Goal: Transaction & Acquisition: Purchase product/service

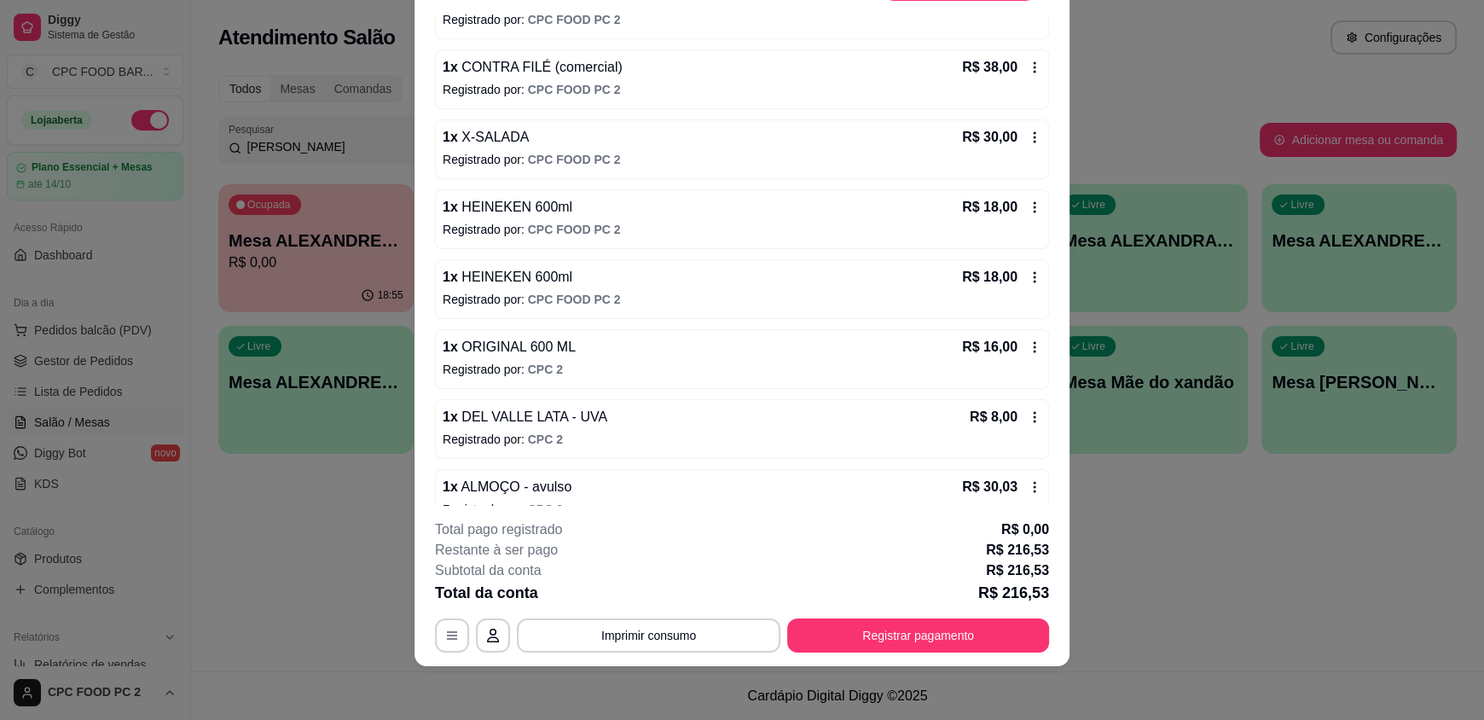
scroll to position [712, 0]
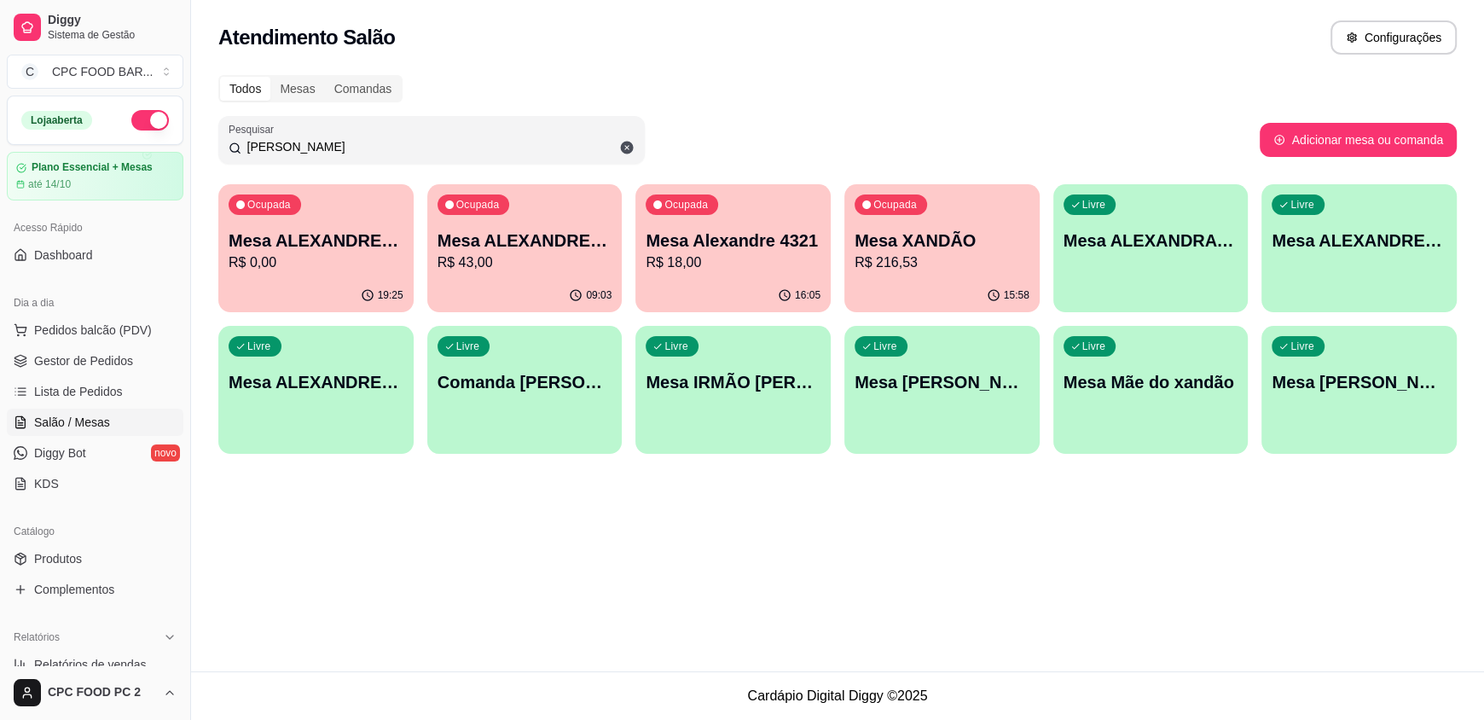
click at [295, 148] on input "[PERSON_NAME]" at bounding box center [437, 146] width 393 height 17
click at [916, 250] on p "Mesa XANDÃO" at bounding box center [942, 241] width 175 height 24
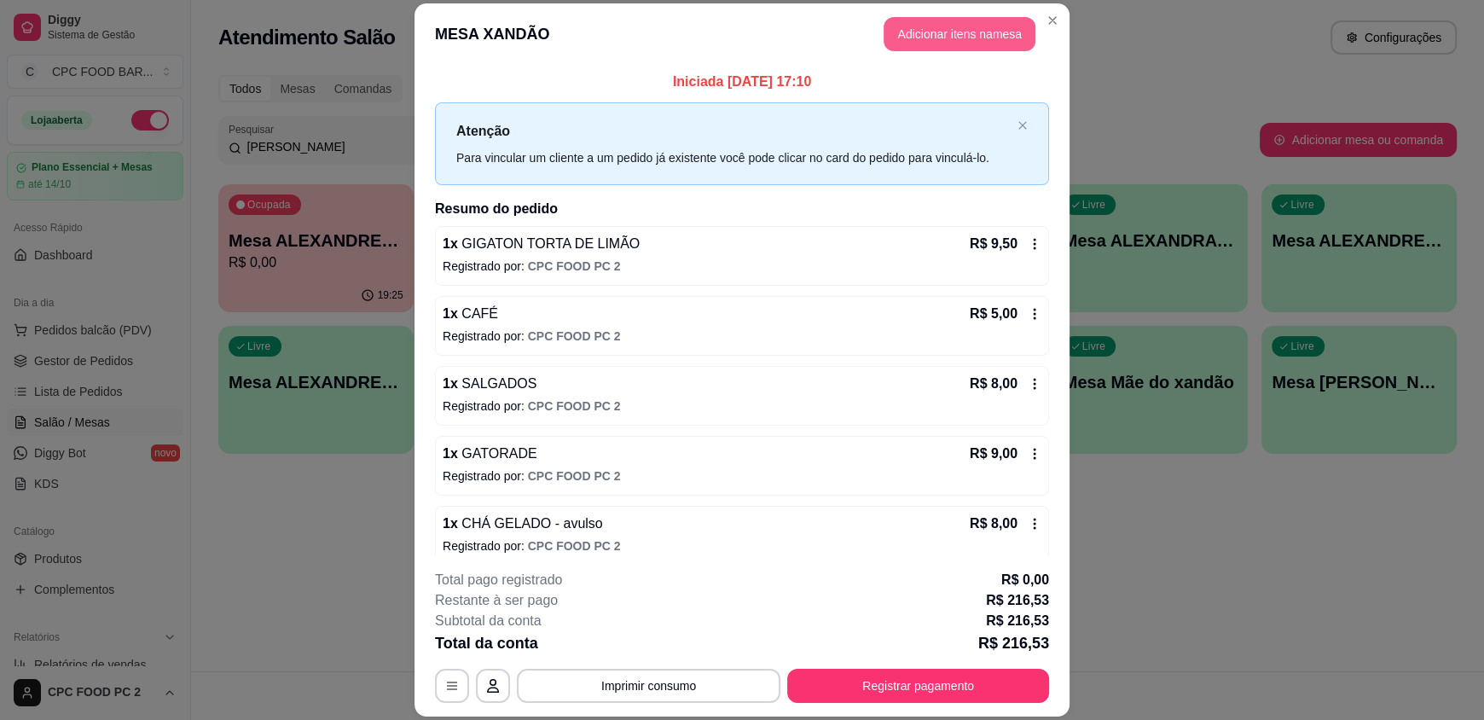
click at [976, 39] on button "Adicionar itens na mesa" at bounding box center [960, 34] width 152 height 34
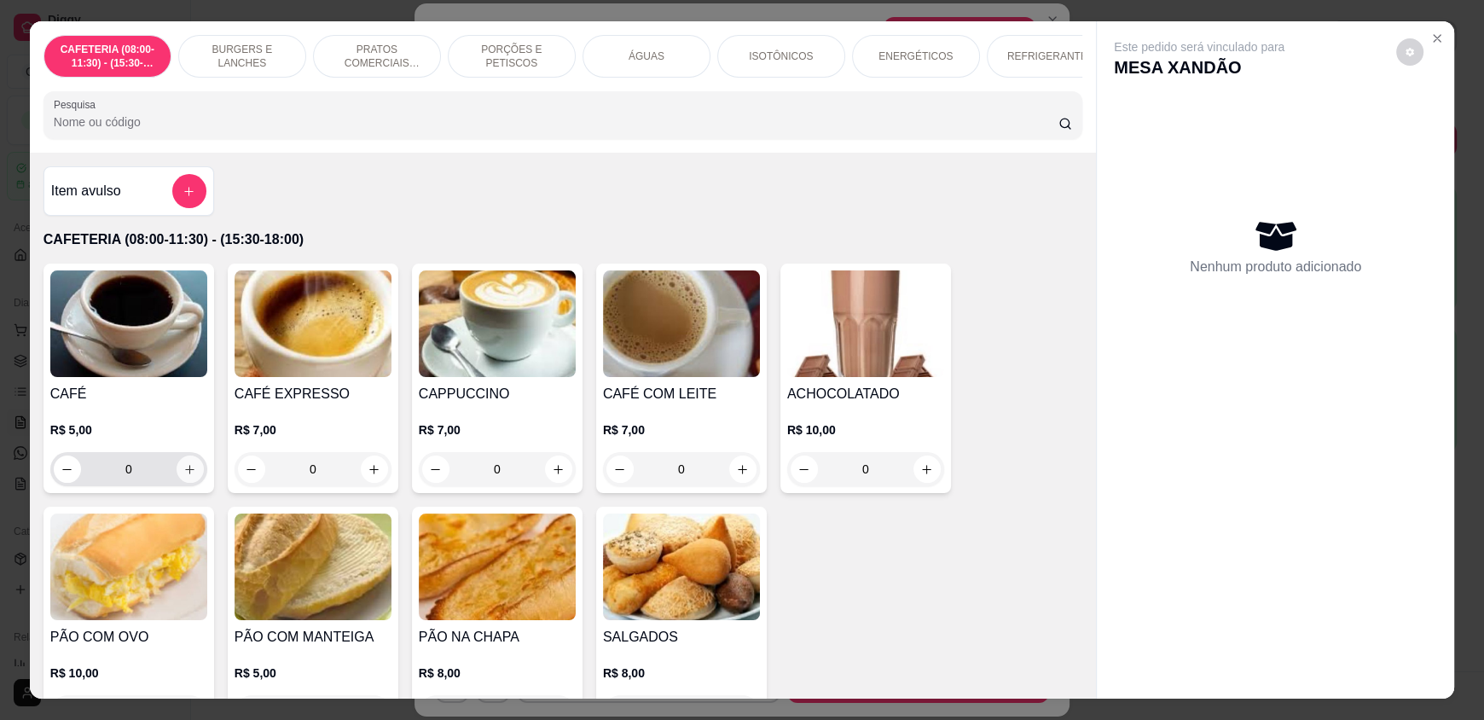
click at [184, 476] on icon "increase-product-quantity" at bounding box center [189, 469] width 13 height 13
type input "1"
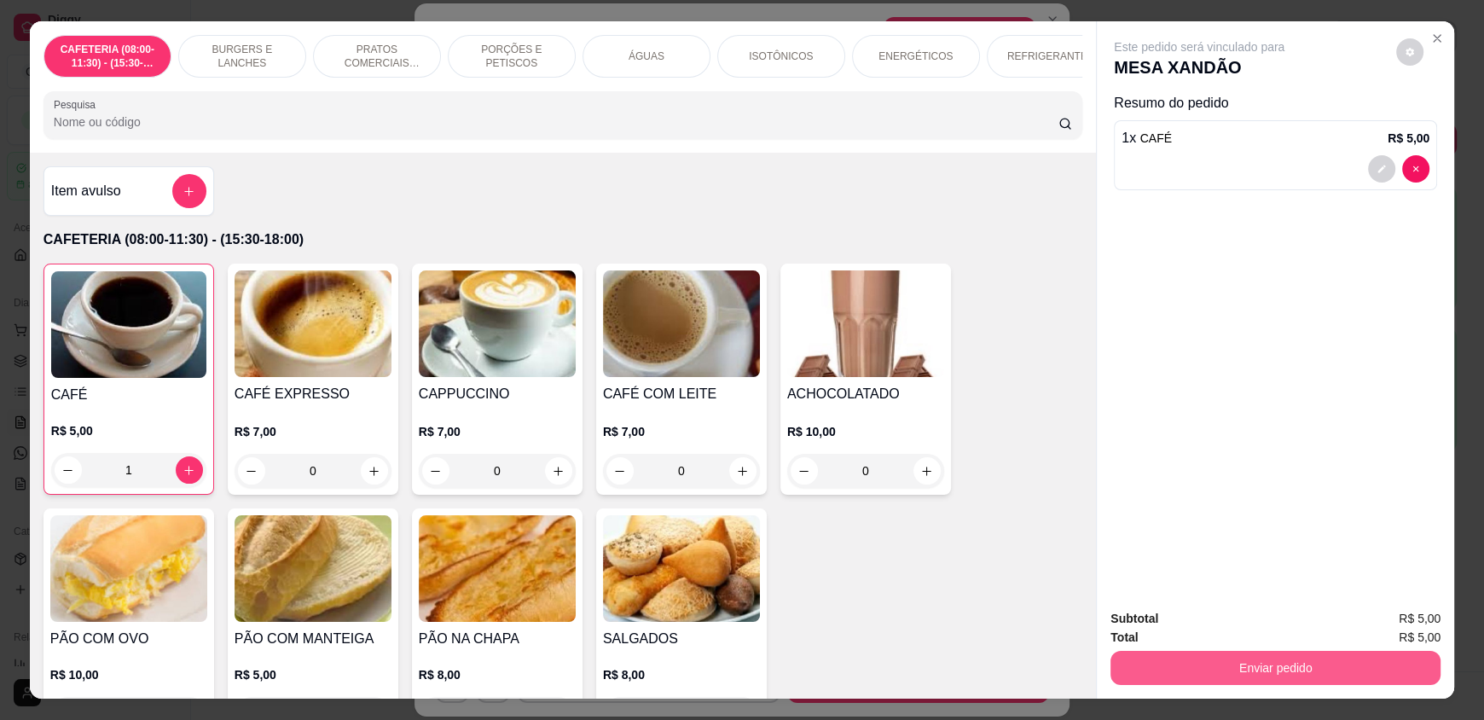
click at [1232, 668] on button "Enviar pedido" at bounding box center [1276, 668] width 330 height 34
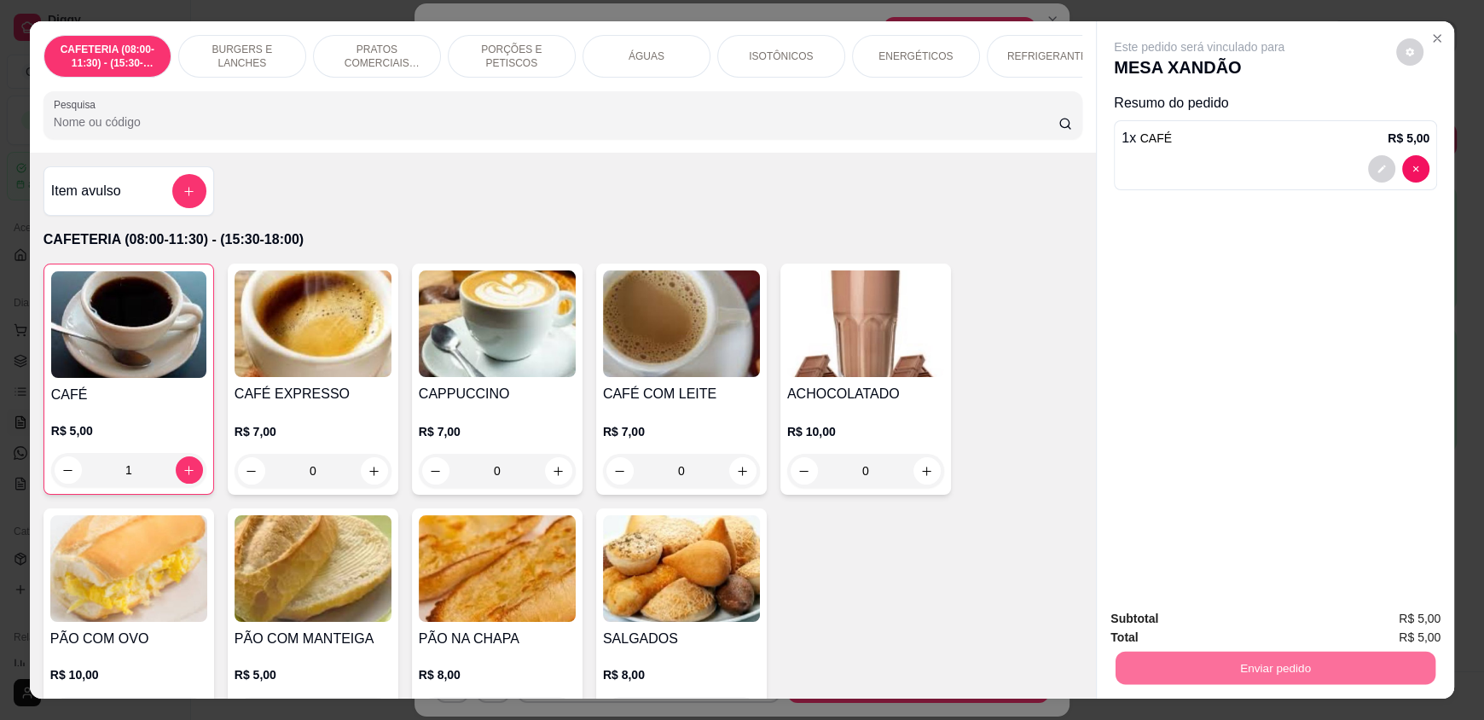
click at [1381, 629] on button "Enviar pedido" at bounding box center [1401, 625] width 97 height 33
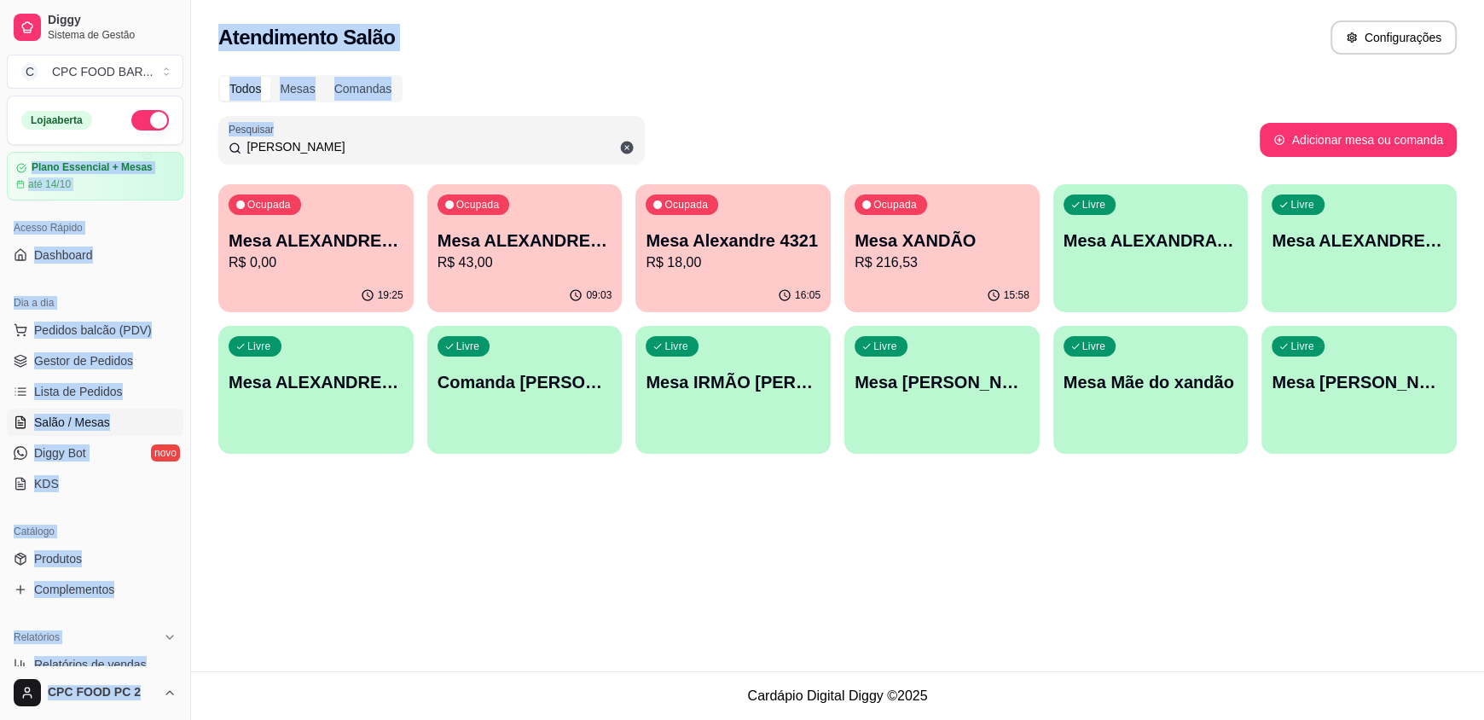
drag, startPoint x: 301, startPoint y: 137, endPoint x: 170, endPoint y: 147, distance: 131.8
click at [170, 147] on div "Diggy Sistema de Gestão C CPC FOOD BAR ... Loja aberta Plano Essencial + Mesas …" at bounding box center [742, 360] width 1484 height 720
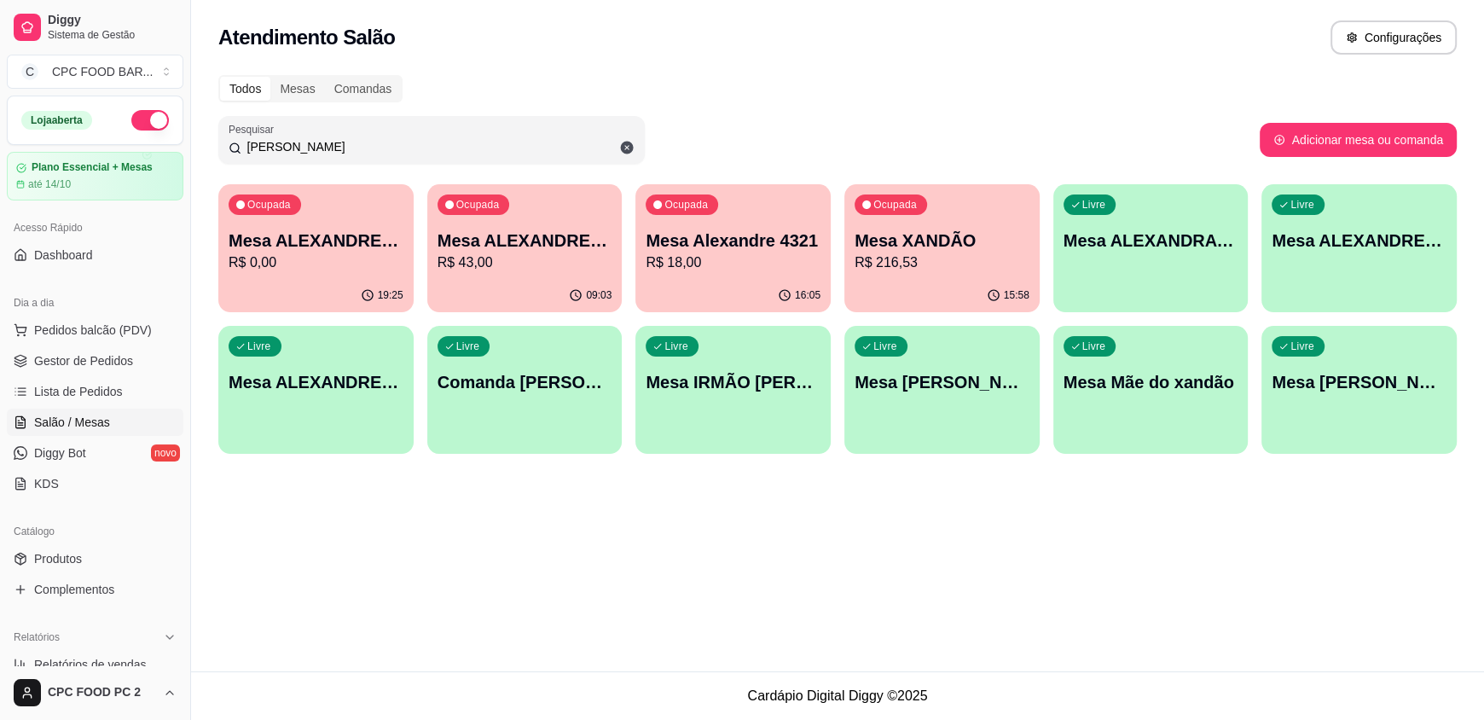
drag, startPoint x: 221, startPoint y: 145, endPoint x: 168, endPoint y: 143, distance: 52.9
click at [168, 143] on div "Diggy Sistema de Gestão C CPC FOOD BAR ... Loja aberta Plano Essencial + Mesas …" at bounding box center [742, 360] width 1484 height 720
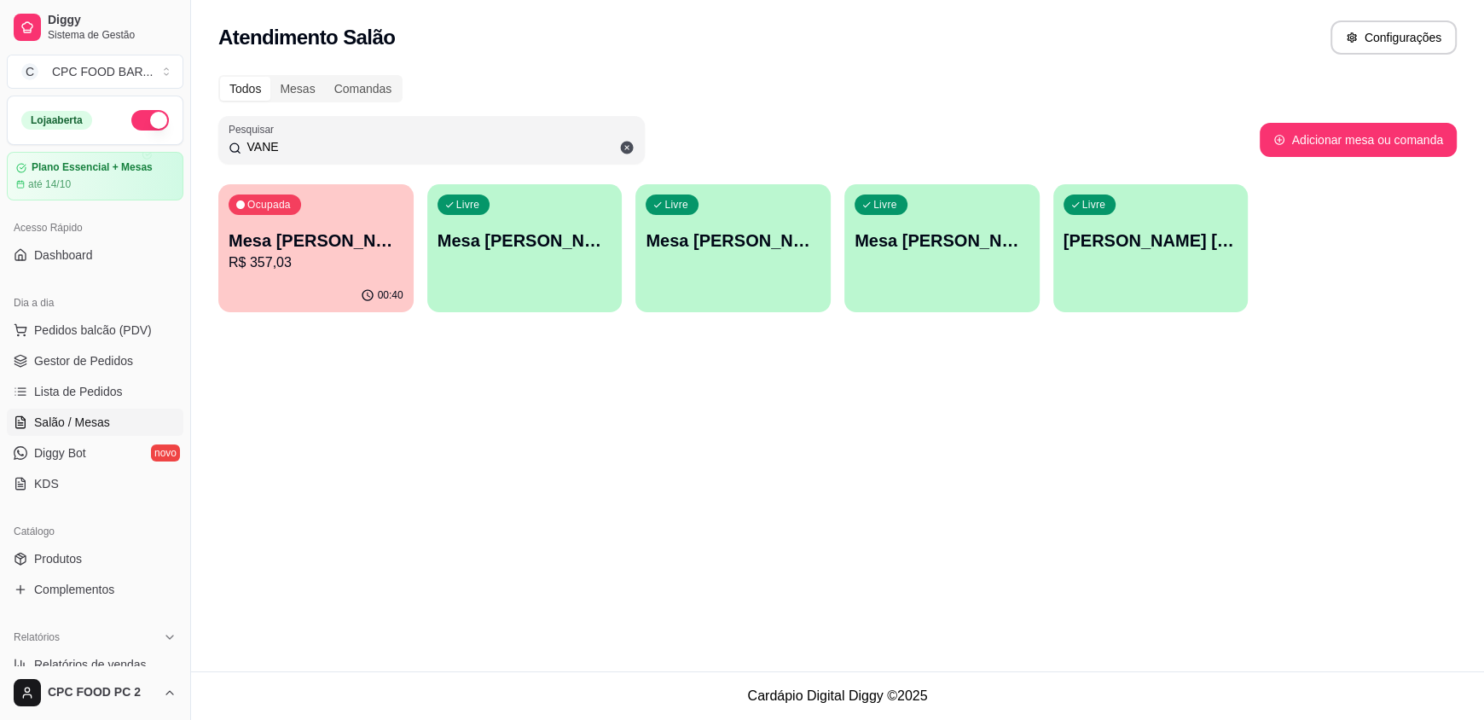
type input "VANE"
click at [314, 214] on div "Ocupada Mesa [PERSON_NAME] R$ 357,03" at bounding box center [315, 231] width 195 height 95
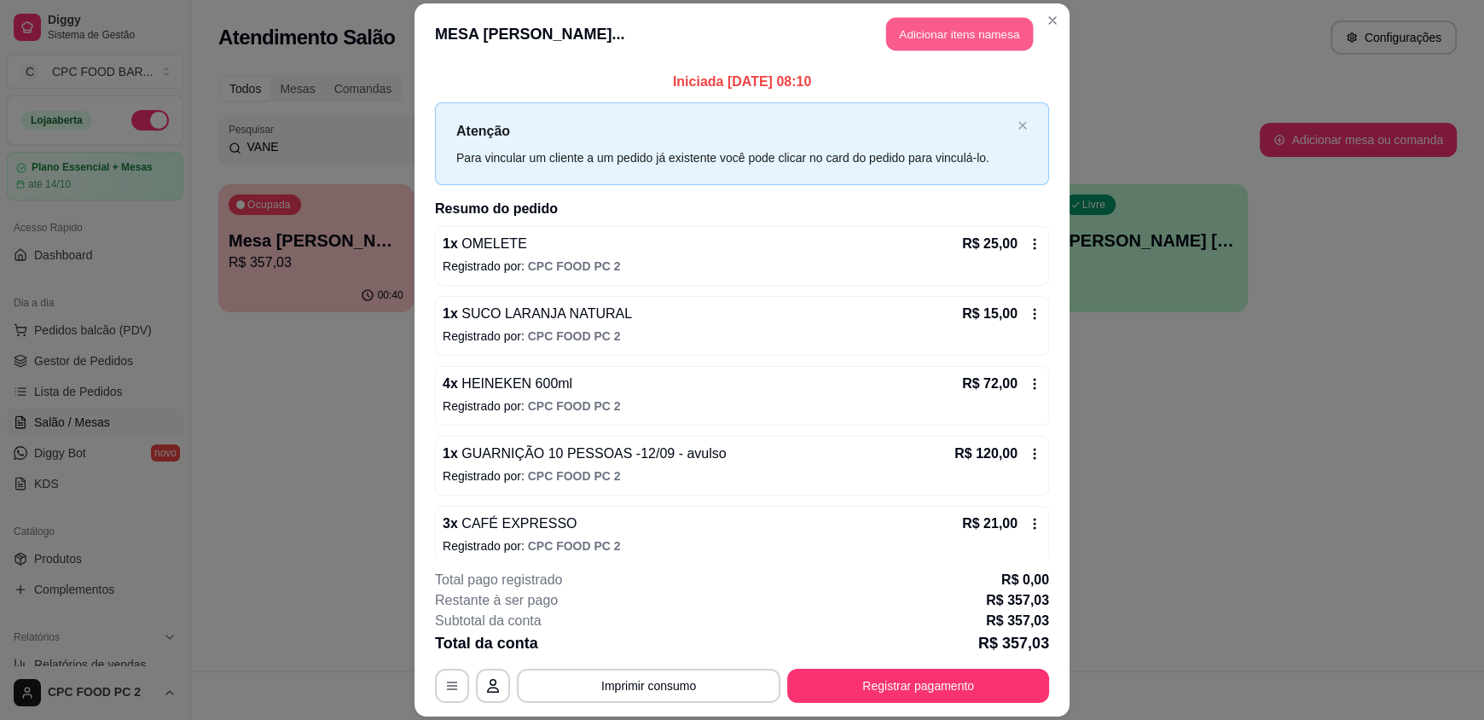
click at [950, 32] on button "Adicionar itens na mesa" at bounding box center [959, 34] width 147 height 33
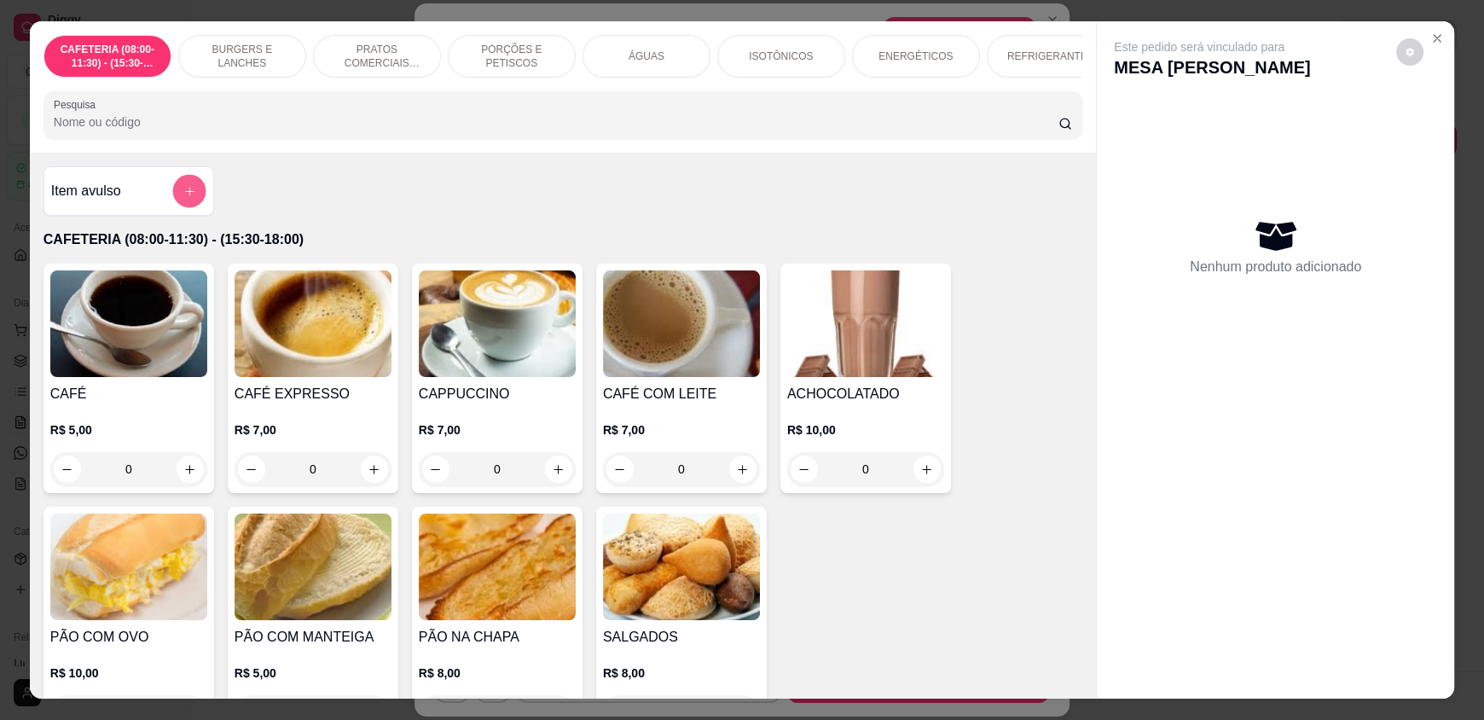
click at [183, 198] on icon "add-separate-item" at bounding box center [189, 191] width 13 height 13
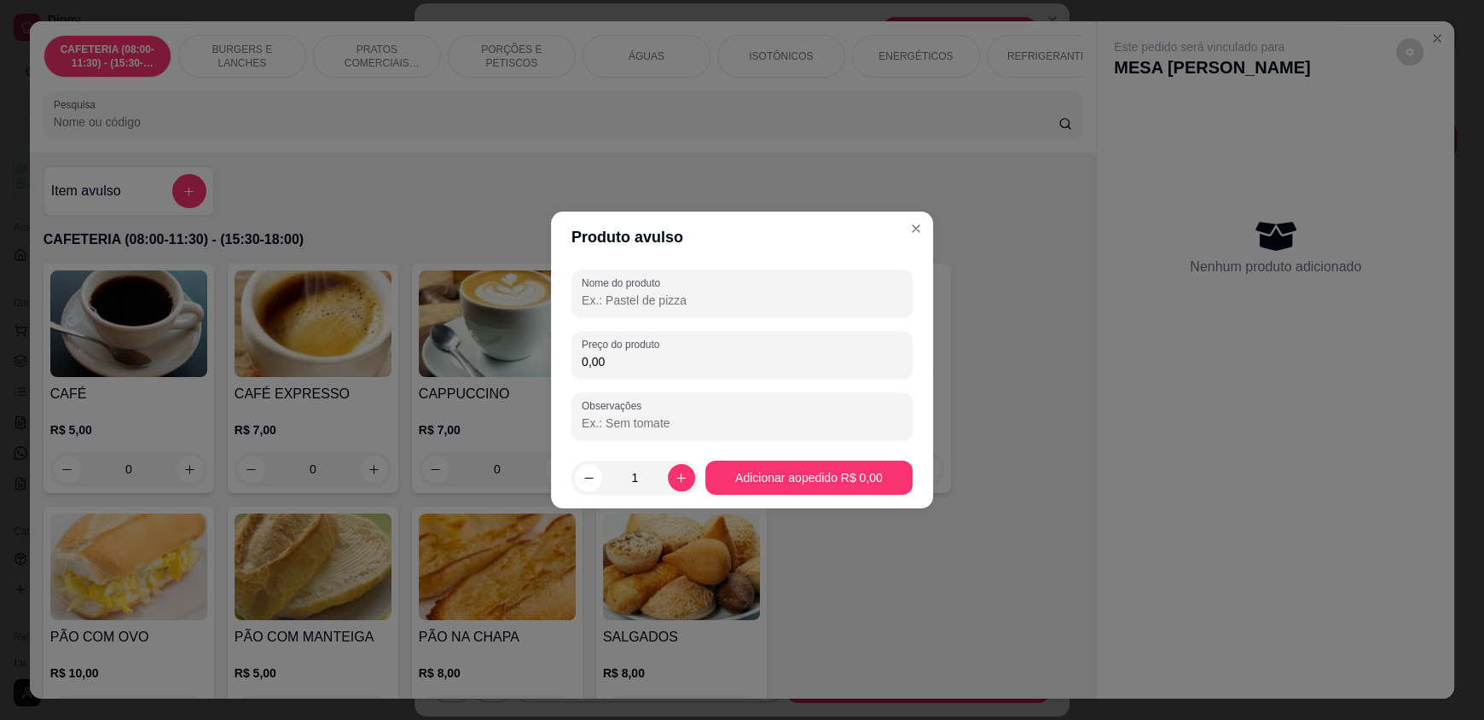
click at [651, 297] on input "Nome do produto" at bounding box center [742, 300] width 321 height 17
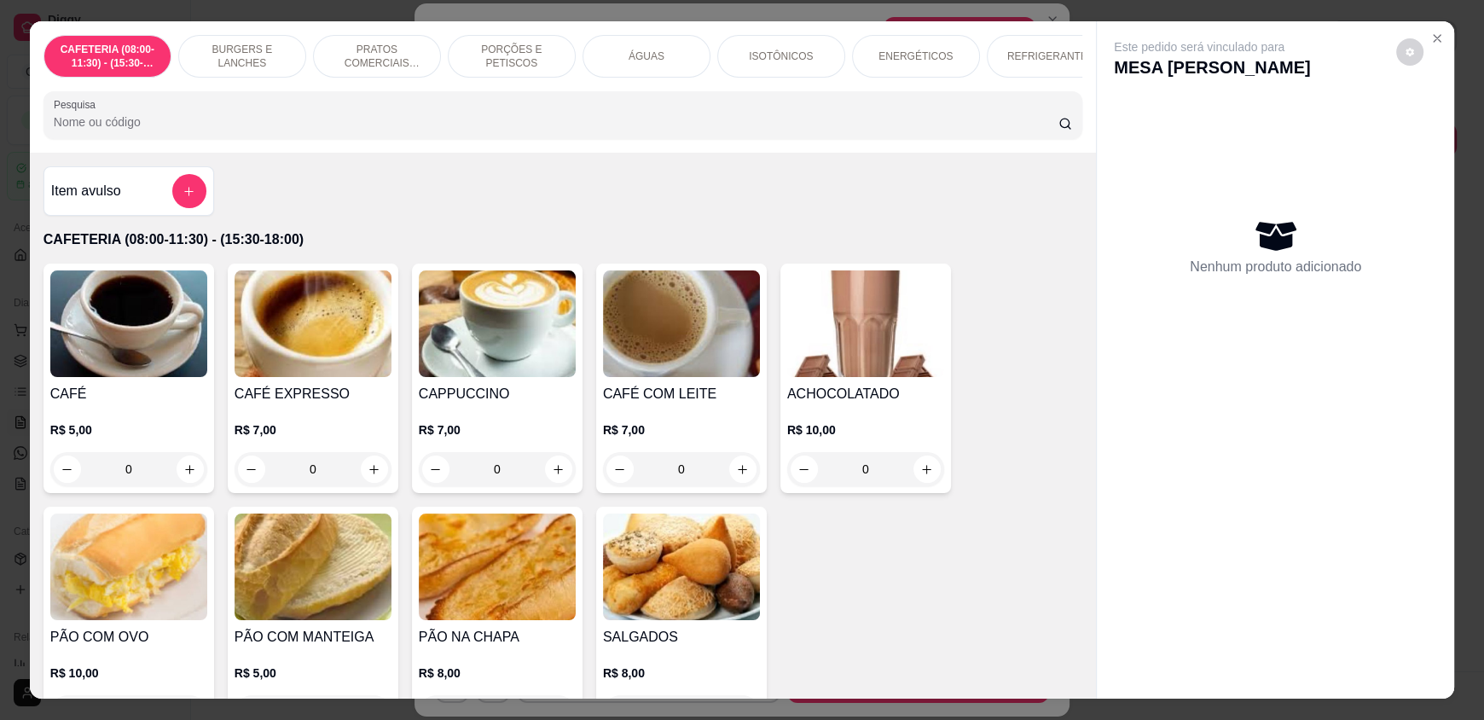
drag, startPoint x: 503, startPoint y: 131, endPoint x: 0, endPoint y: 145, distance: 502.7
click at [0, 145] on div "CAFETERIA (08:00-11:30) - (15:30-18:00) BURGERS E LANCHES PRATOS COMERCIAIS (11…" at bounding box center [742, 360] width 1484 height 720
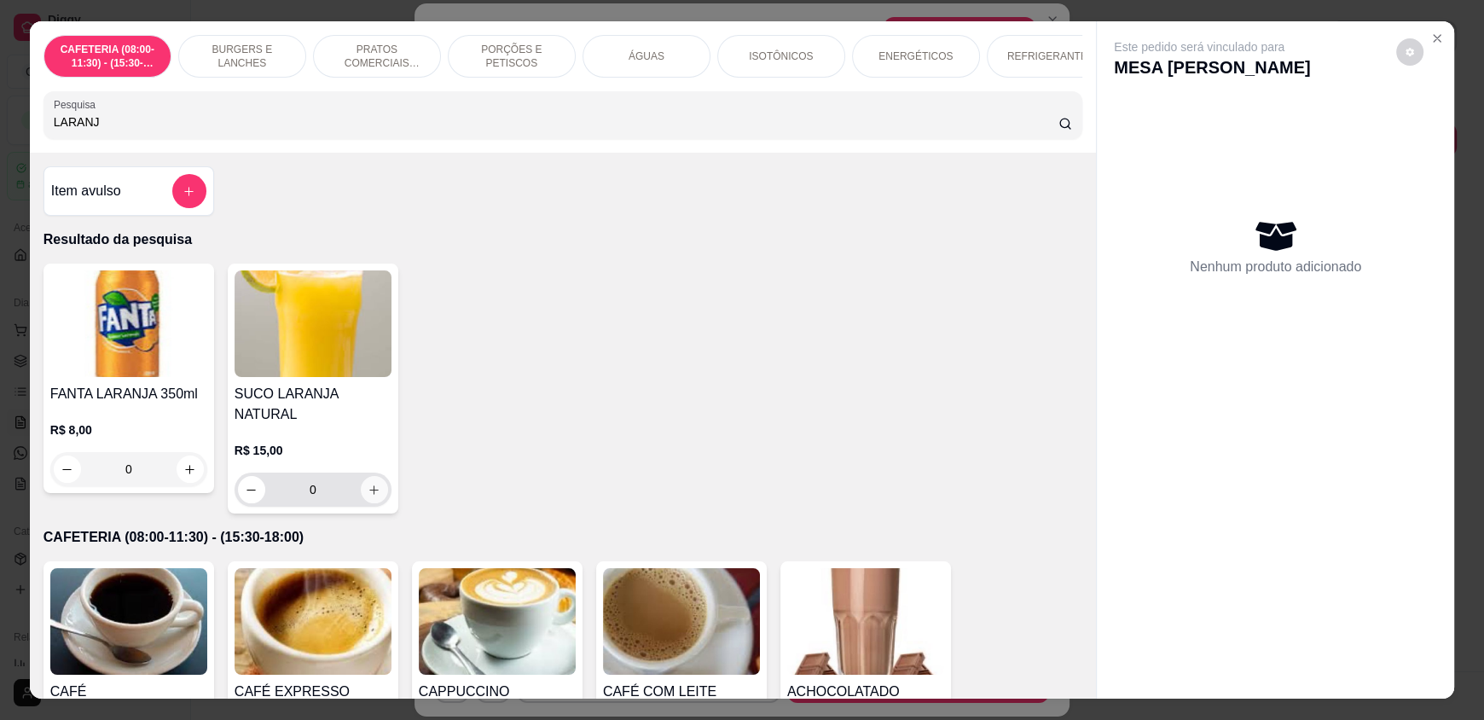
type input "LARANJ"
click at [371, 484] on icon "increase-product-quantity" at bounding box center [375, 490] width 13 height 13
type input "1"
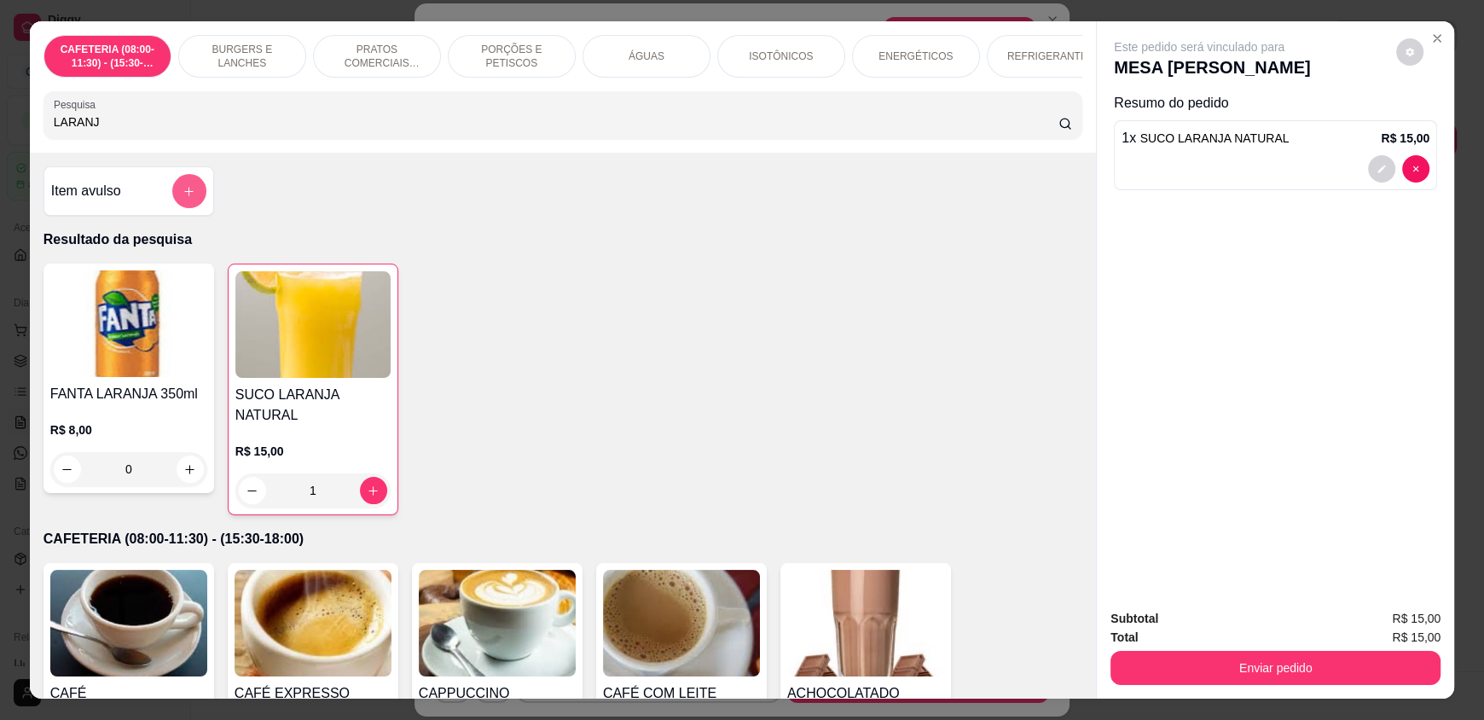
click at [183, 208] on button "add-separate-item" at bounding box center [189, 191] width 34 height 34
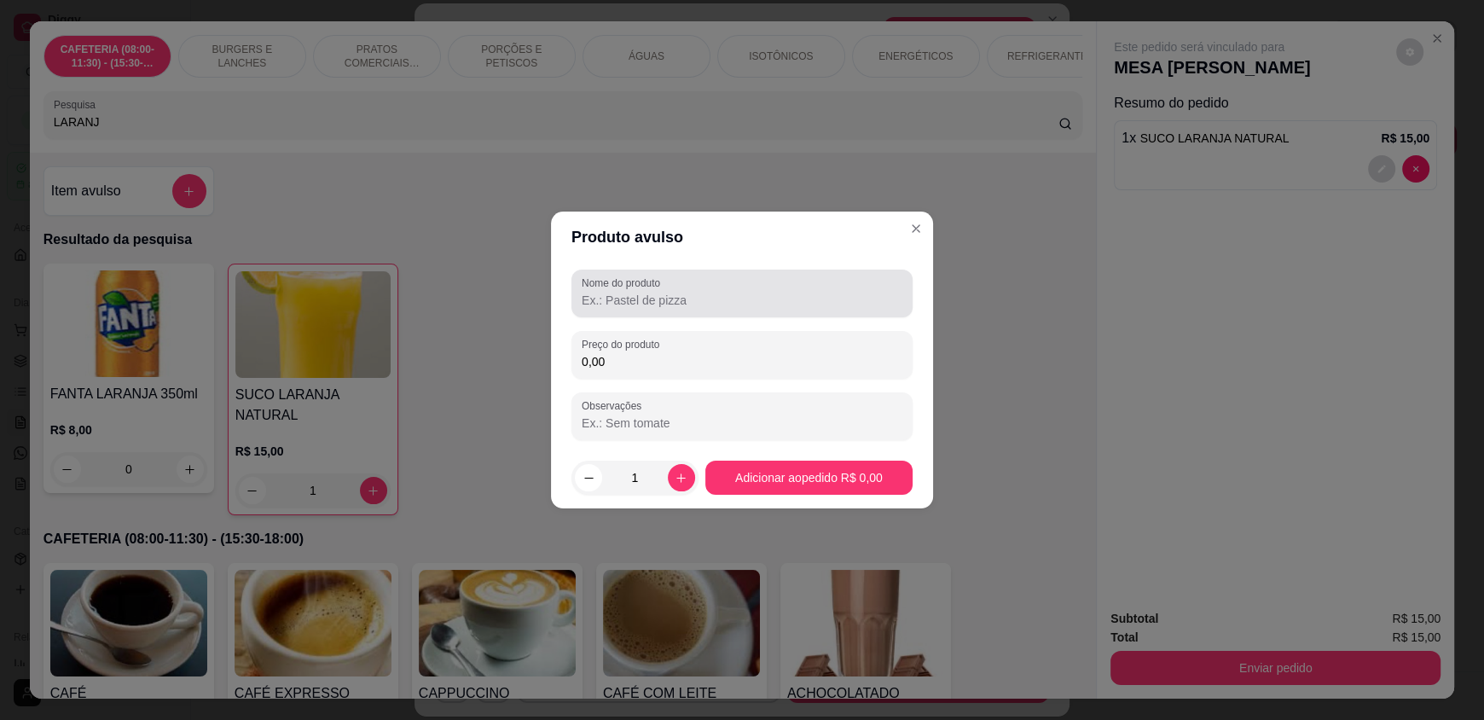
click at [618, 300] on input "Nome do produto" at bounding box center [742, 300] width 321 height 17
type input "1/2 OMELETE"
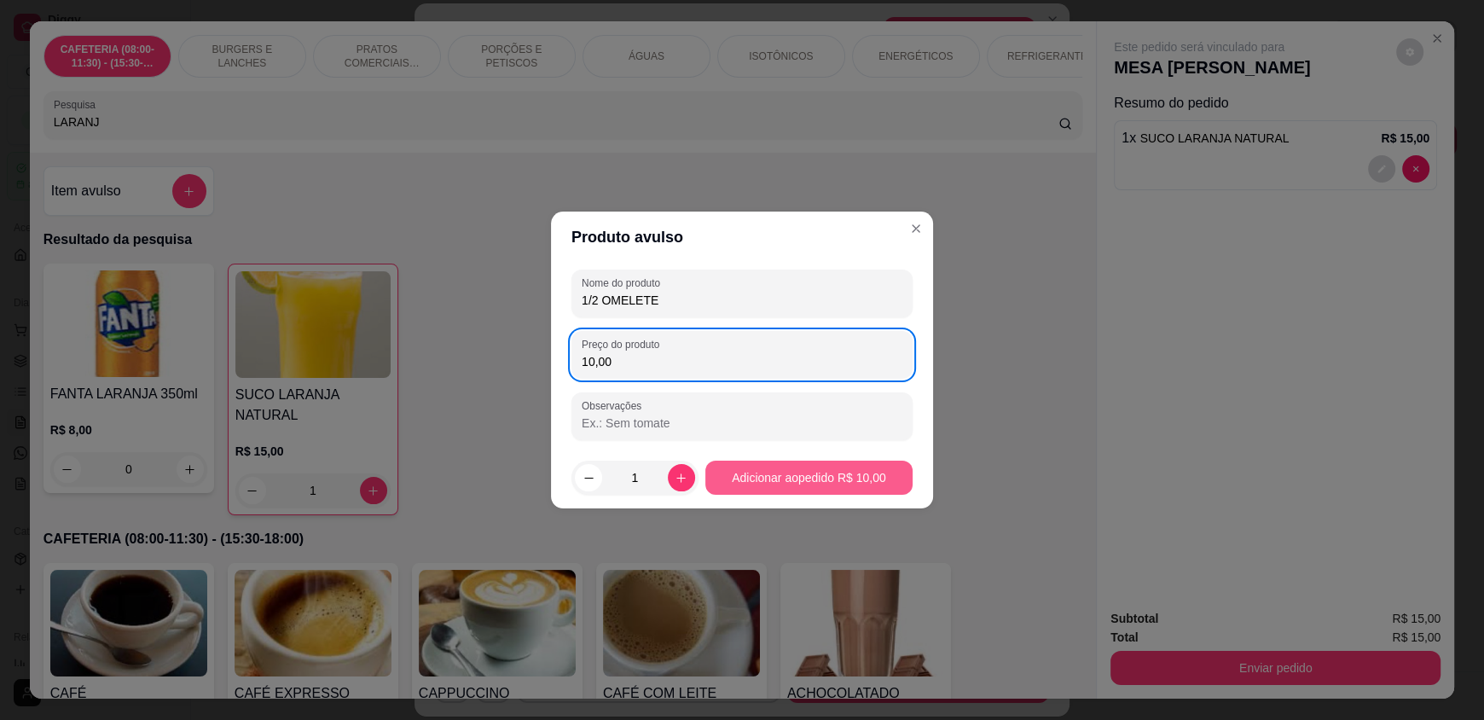
type input "10,00"
click at [807, 501] on footer "1 Adicionar ao pedido R$ 10,00" at bounding box center [742, 477] width 382 height 61
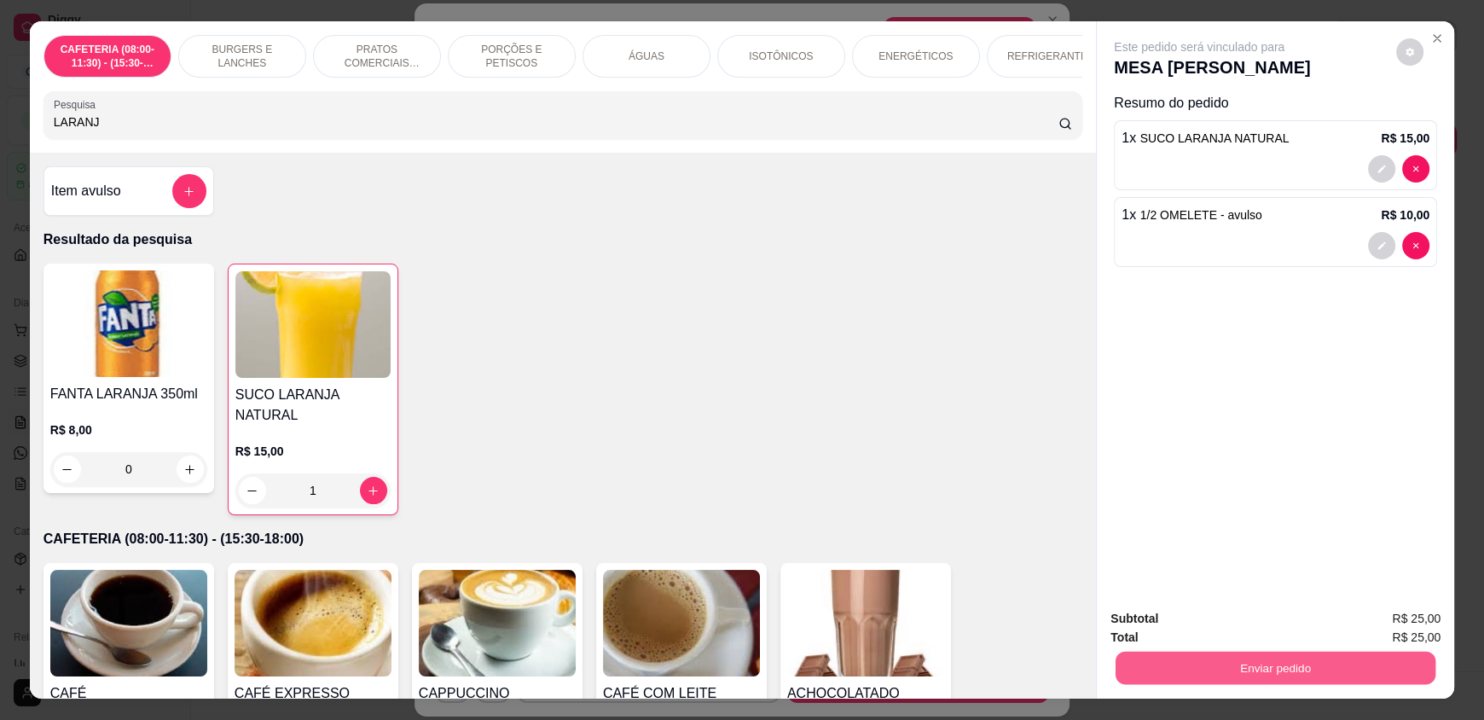
click at [1288, 664] on button "Enviar pedido" at bounding box center [1276, 667] width 320 height 33
click at [1371, 619] on button "Enviar pedido" at bounding box center [1397, 626] width 94 height 32
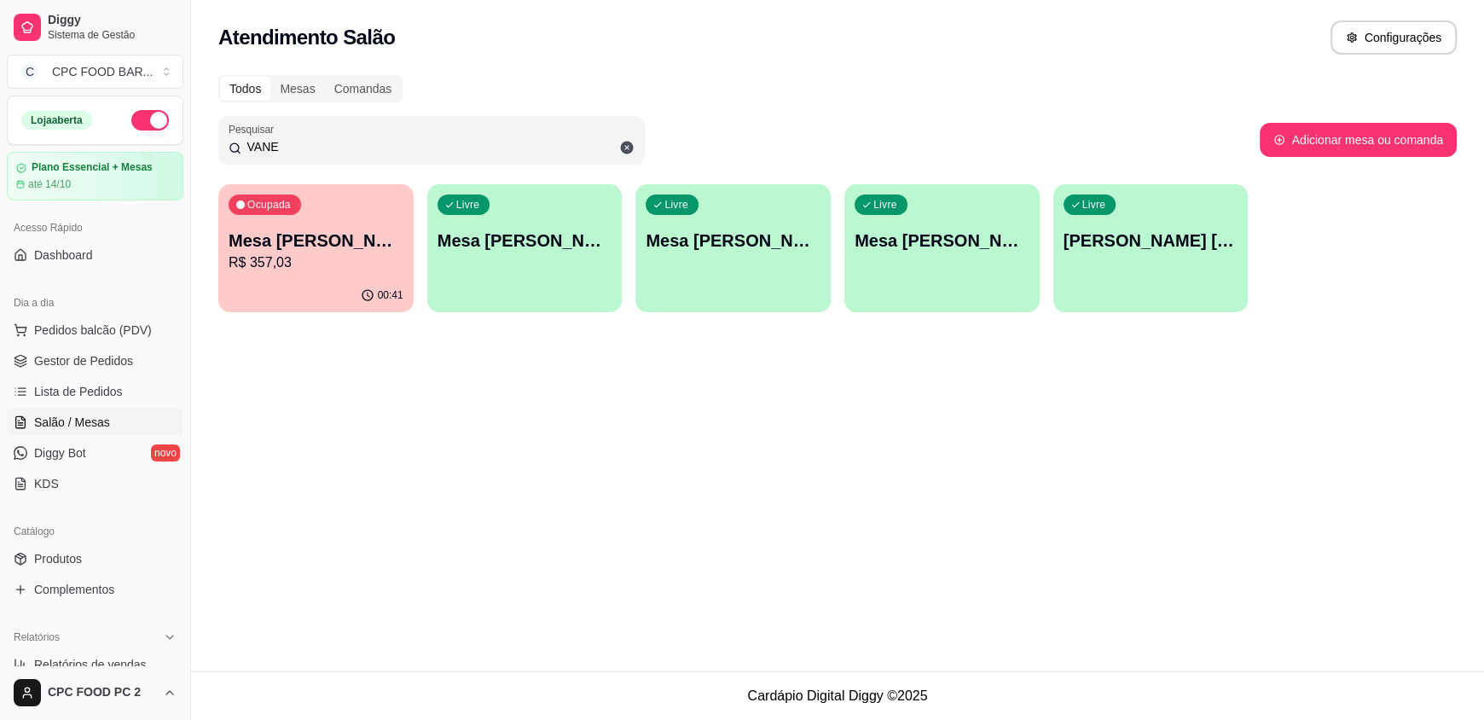
drag, startPoint x: 427, startPoint y: 147, endPoint x: 29, endPoint y: 147, distance: 398.4
click at [29, 147] on div "Diggy Sistema de Gestão C CPC FOOD BAR ... Loja aberta Plano Essencial + Mesas …" at bounding box center [742, 360] width 1484 height 720
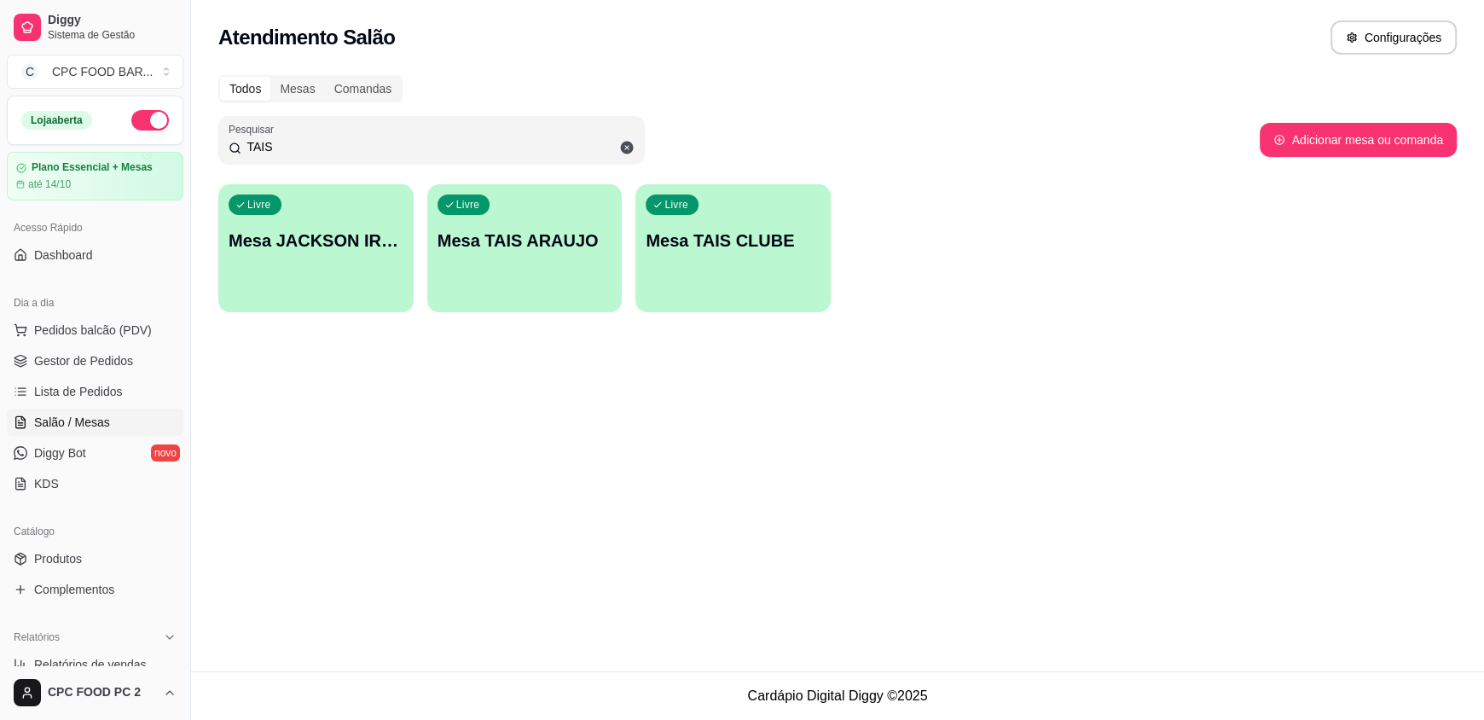
type input "TAIS"
click at [753, 247] on p "Mesa TAIS CLUBE" at bounding box center [733, 240] width 170 height 23
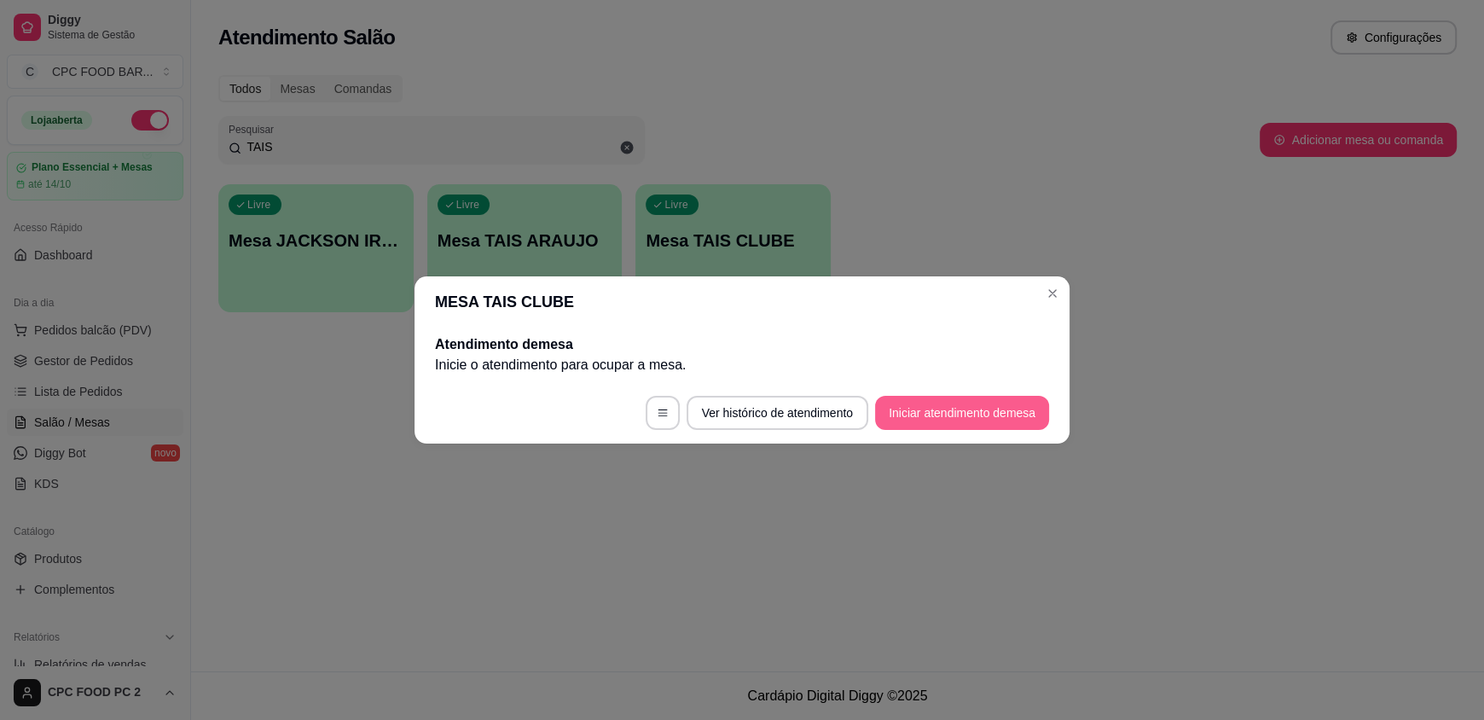
click at [969, 419] on button "Iniciar atendimento de mesa" at bounding box center [962, 413] width 174 height 34
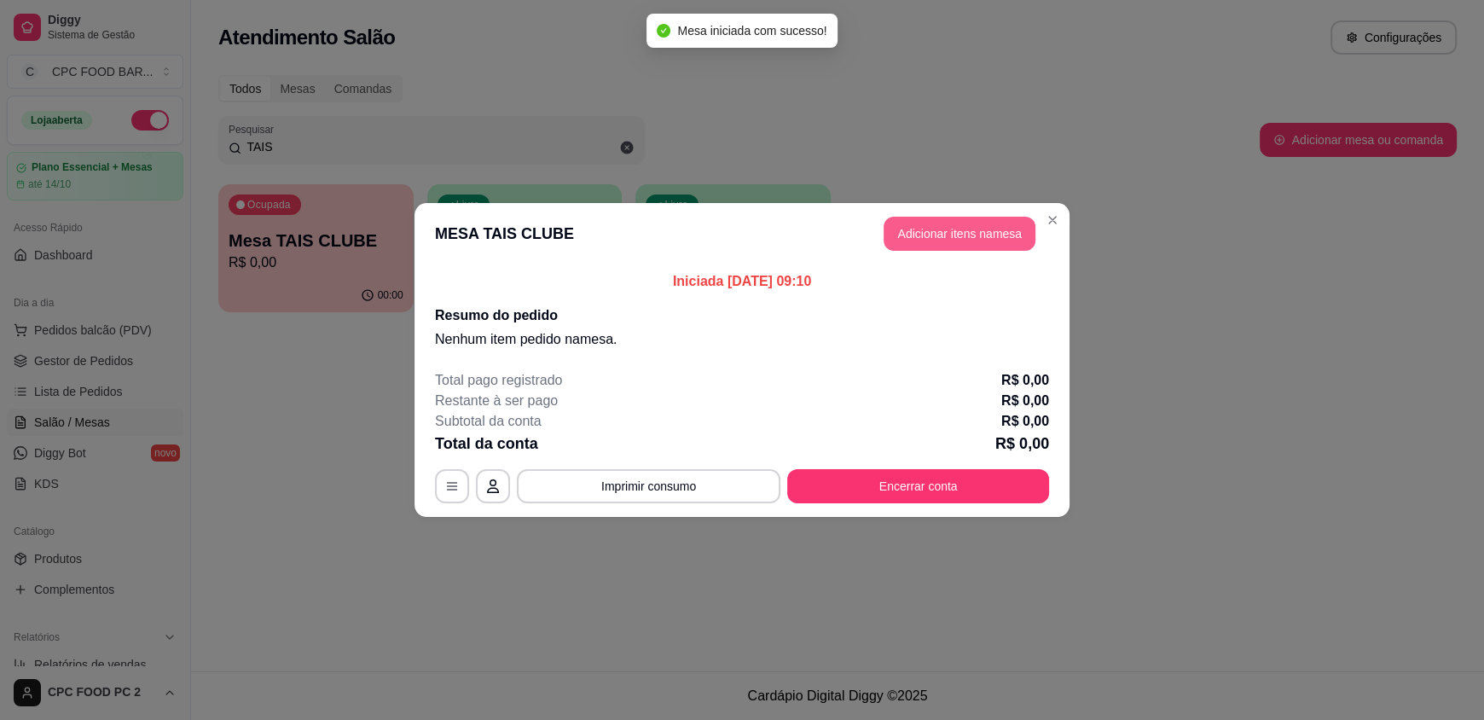
click at [938, 240] on button "Adicionar itens na mesa" at bounding box center [960, 234] width 152 height 34
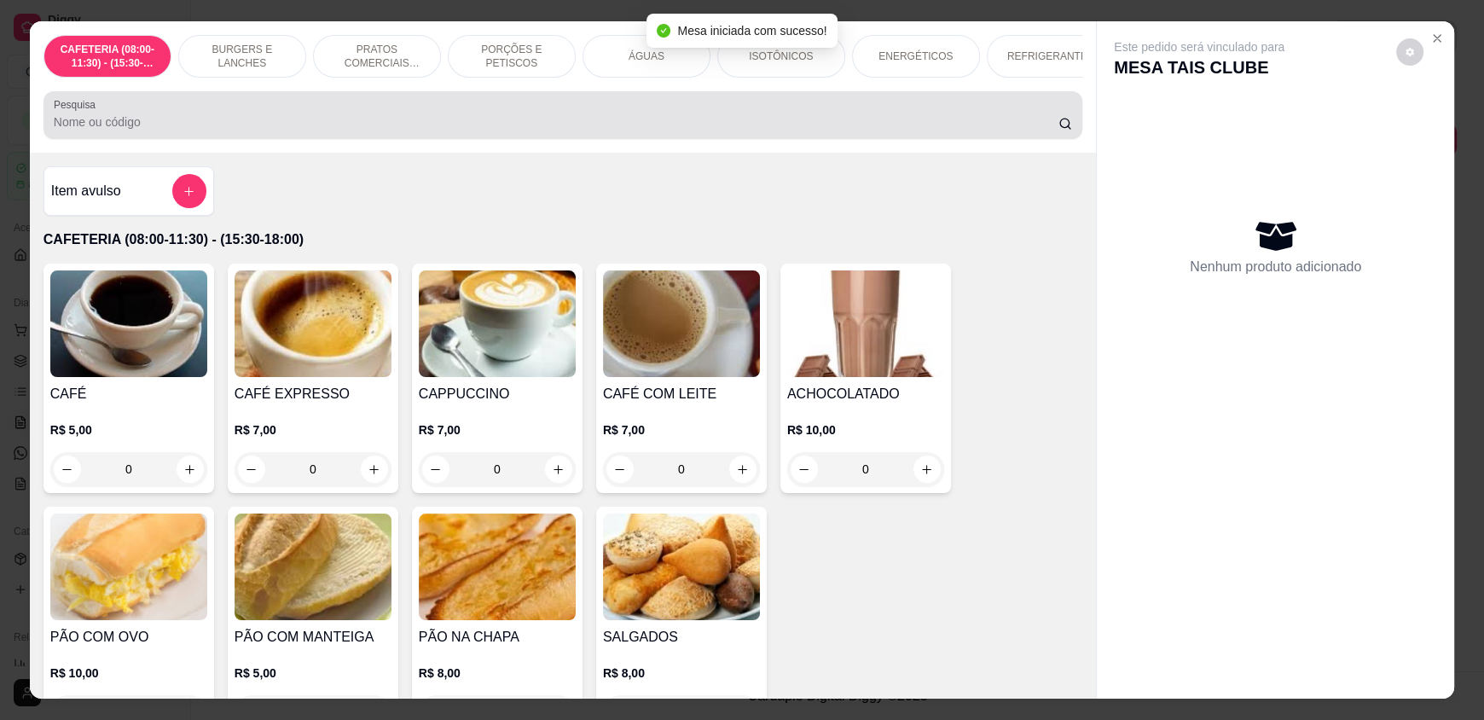
click at [475, 131] on input "Pesquisa" at bounding box center [557, 121] width 1006 height 17
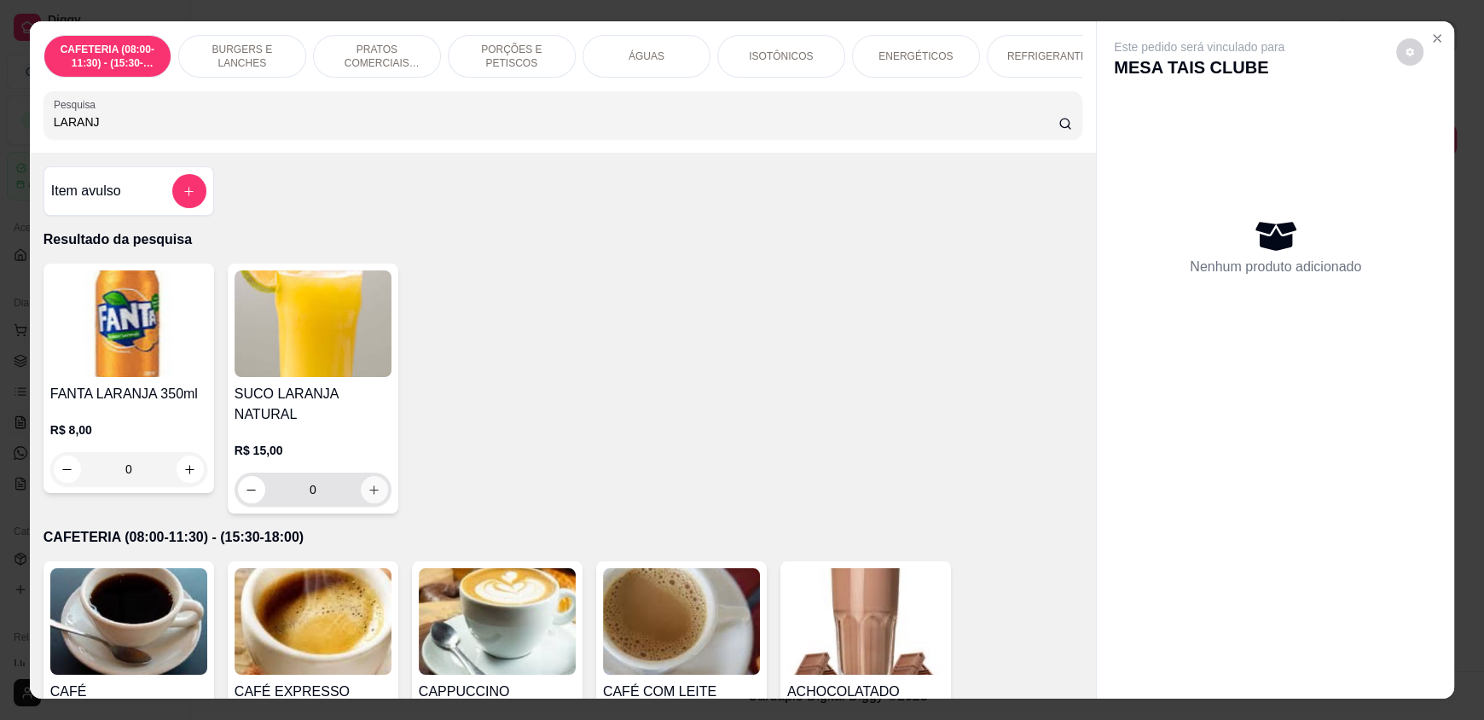
type input "LARANJ"
click at [369, 484] on icon "increase-product-quantity" at bounding box center [374, 490] width 13 height 13
type input "1"
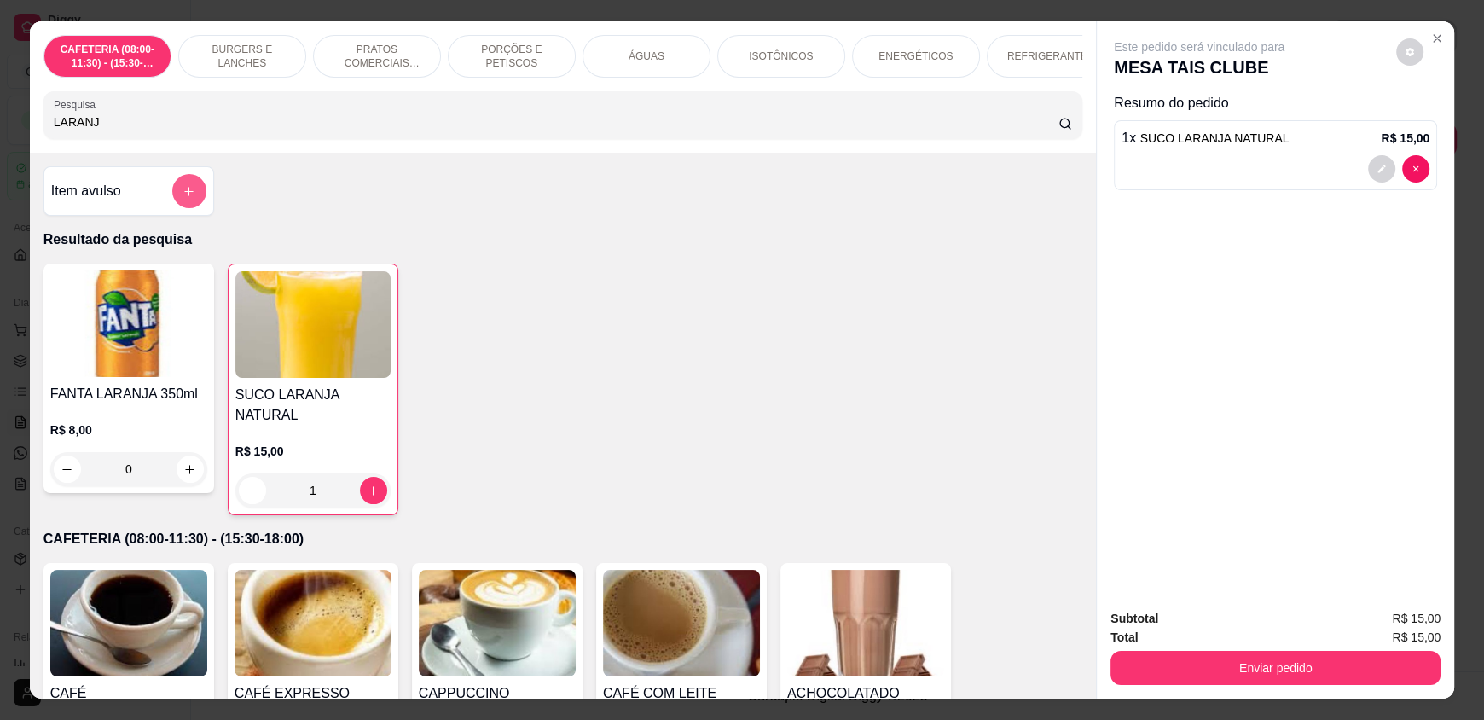
click at [185, 196] on icon "add-separate-item" at bounding box center [189, 191] width 9 height 9
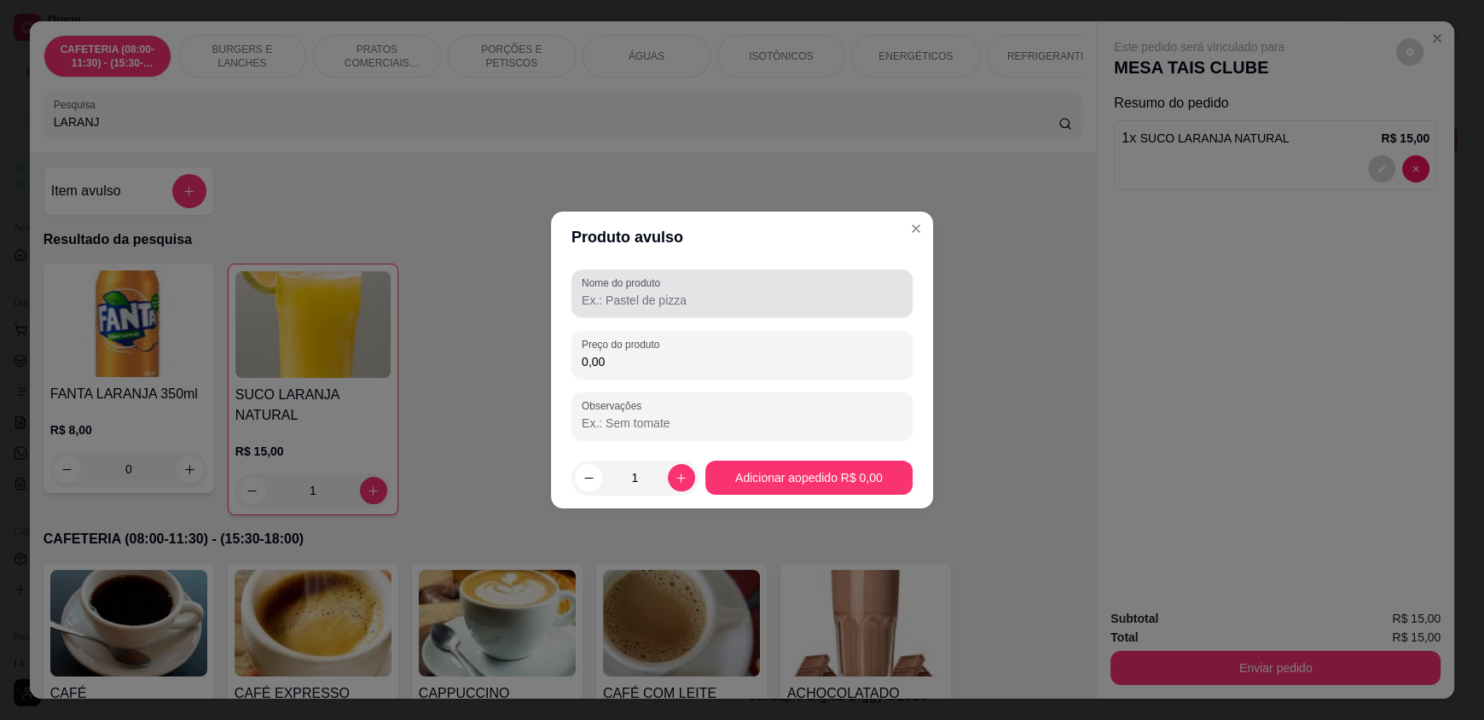
click at [590, 305] on input "Nome do produto" at bounding box center [742, 300] width 321 height 17
type input "1/2 OMELETE"
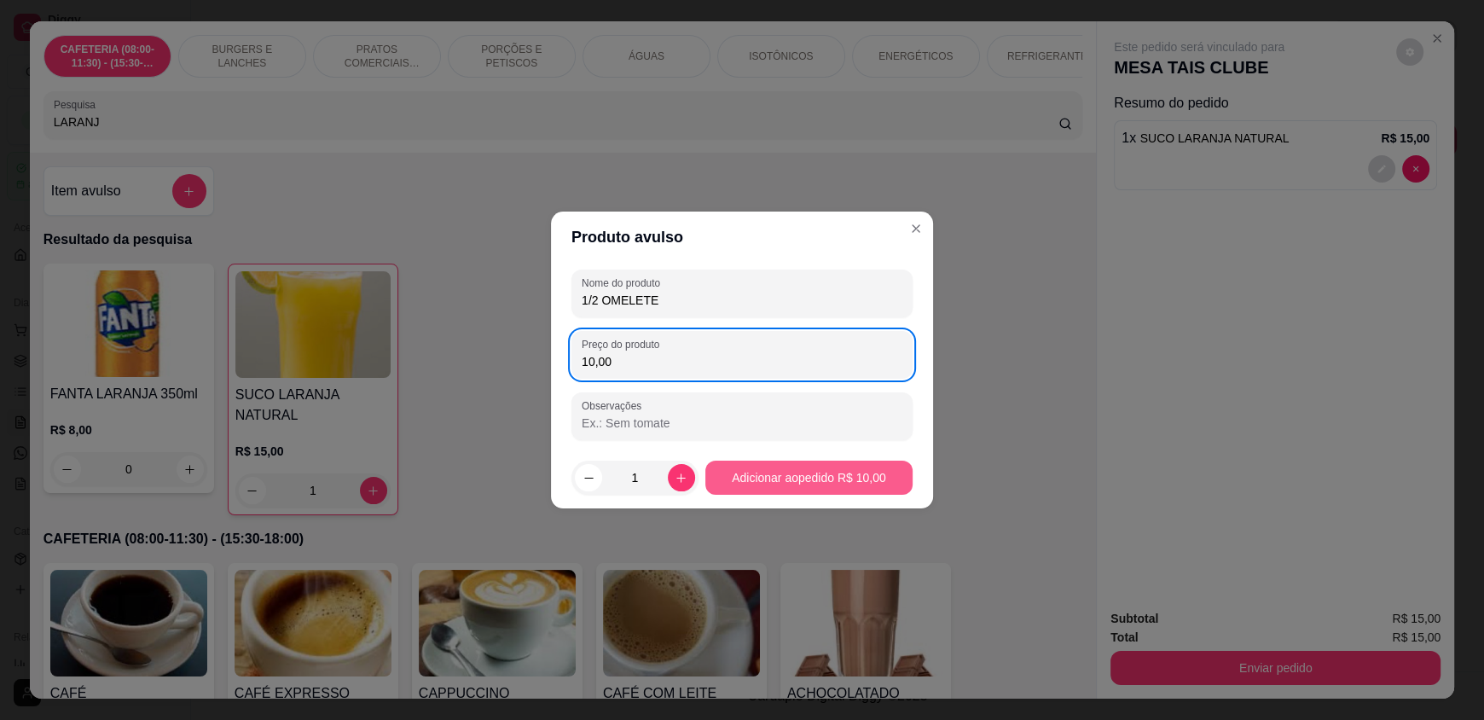
type input "10,00"
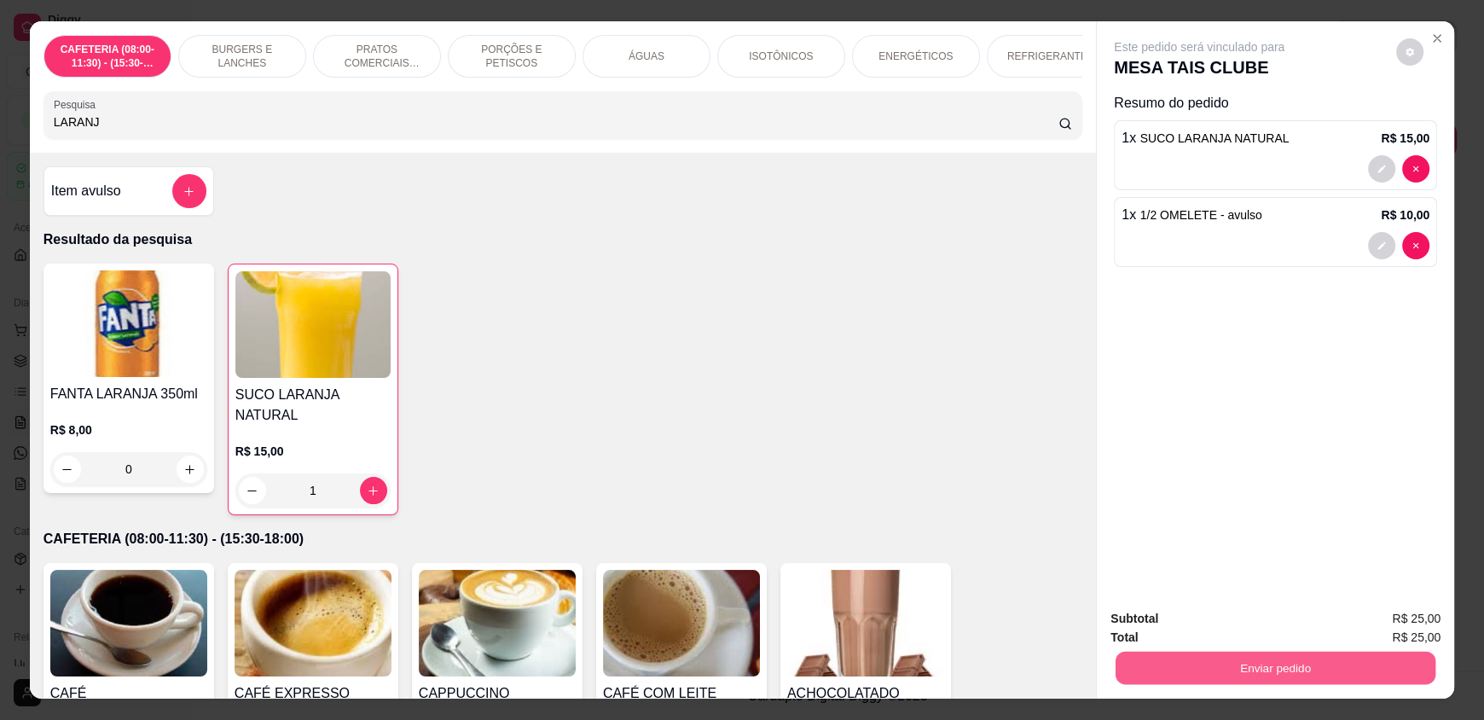
click at [1285, 671] on button "Enviar pedido" at bounding box center [1276, 667] width 320 height 33
click at [1368, 636] on button "Enviar pedido" at bounding box center [1396, 626] width 96 height 32
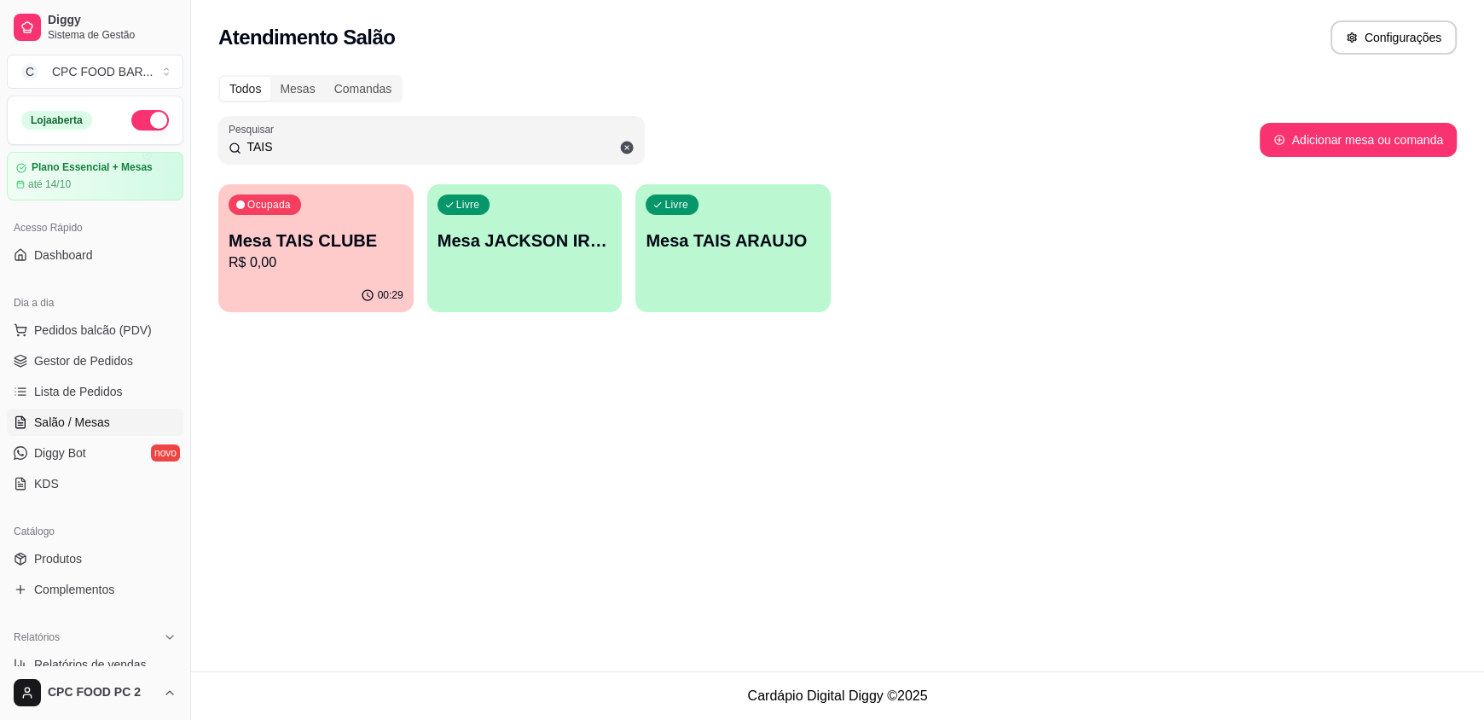
drag, startPoint x: 331, startPoint y: 152, endPoint x: 56, endPoint y: 131, distance: 275.5
click at [56, 131] on div "Diggy Sistema de Gestão C CPC FOOD BAR ... Loja aberta Plano Essencial + Mesas …" at bounding box center [742, 360] width 1484 height 720
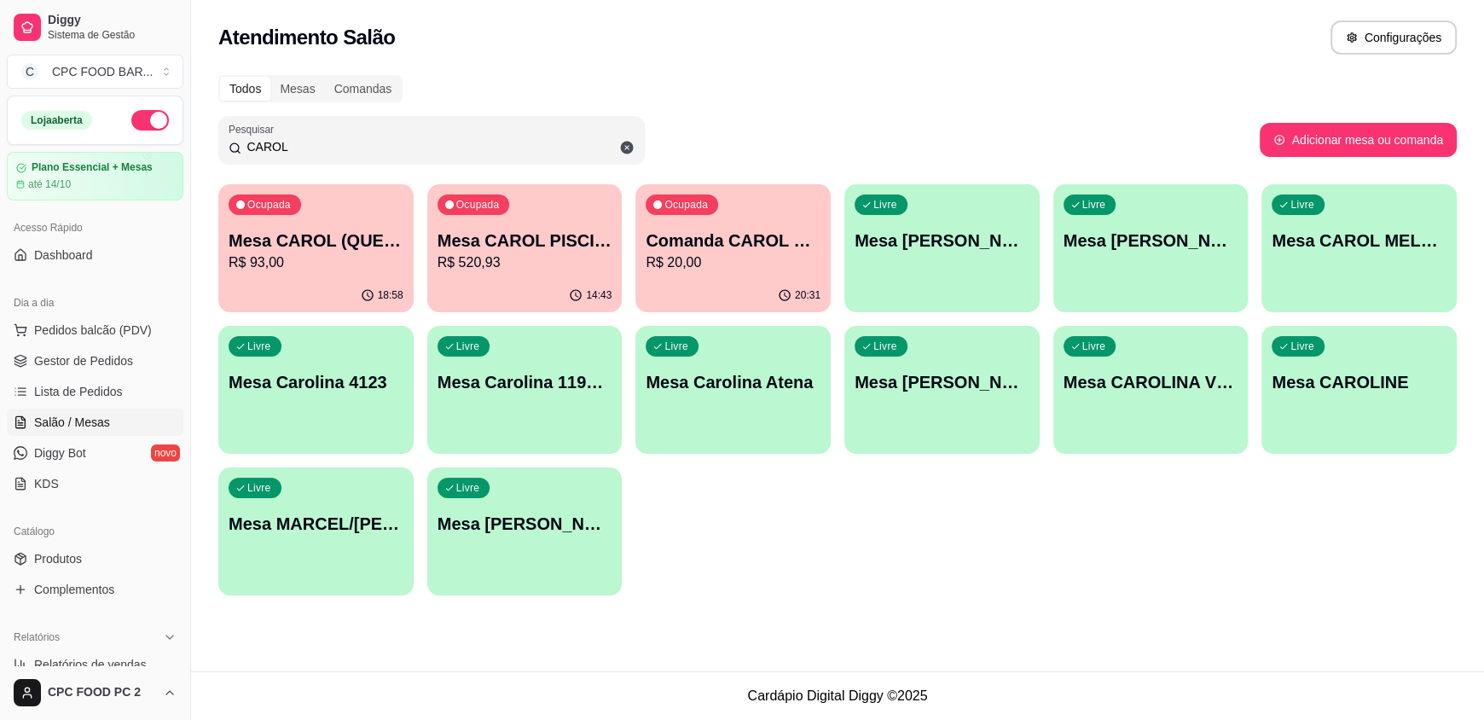
type input "CAROL"
click at [508, 281] on div "14:43" at bounding box center [524, 295] width 195 height 33
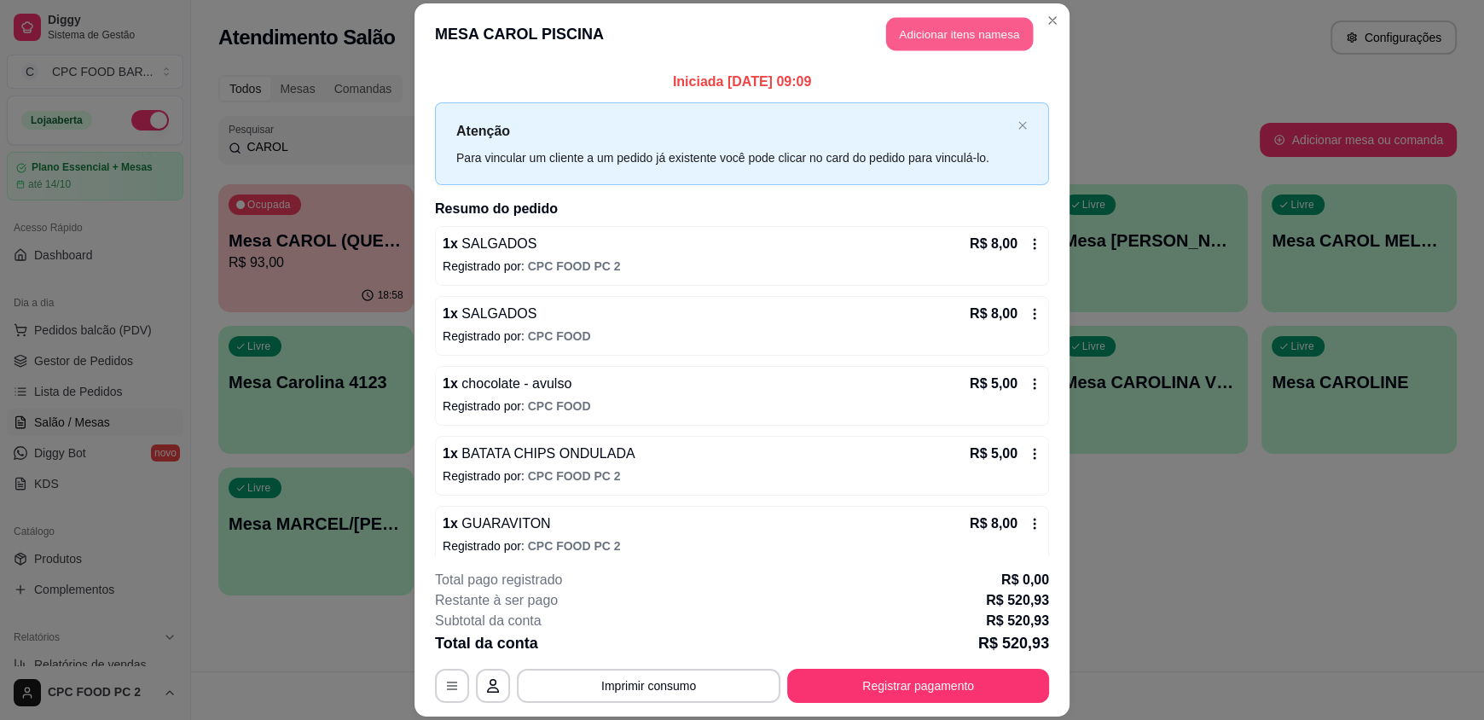
click at [967, 40] on button "Adicionar itens na mesa" at bounding box center [959, 34] width 147 height 33
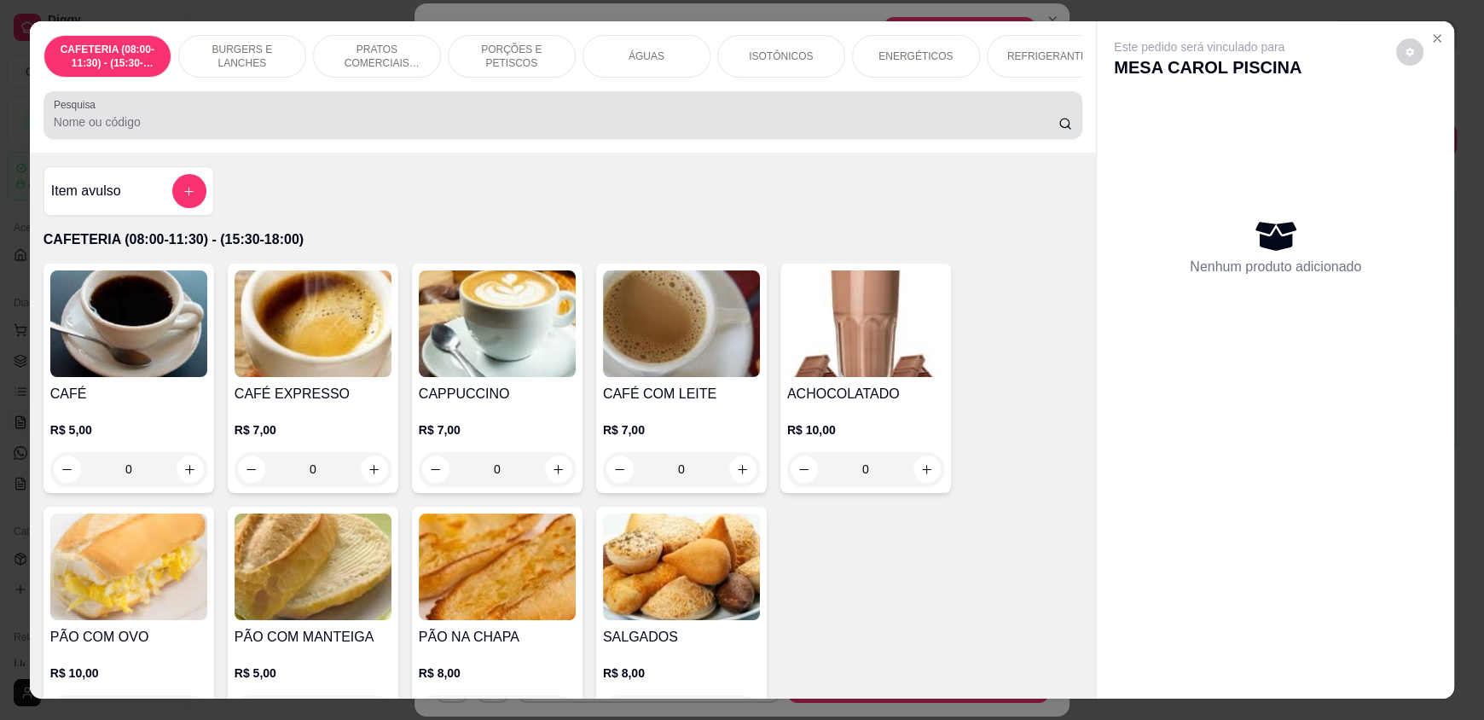
click at [696, 131] on input "Pesquisa" at bounding box center [557, 121] width 1006 height 17
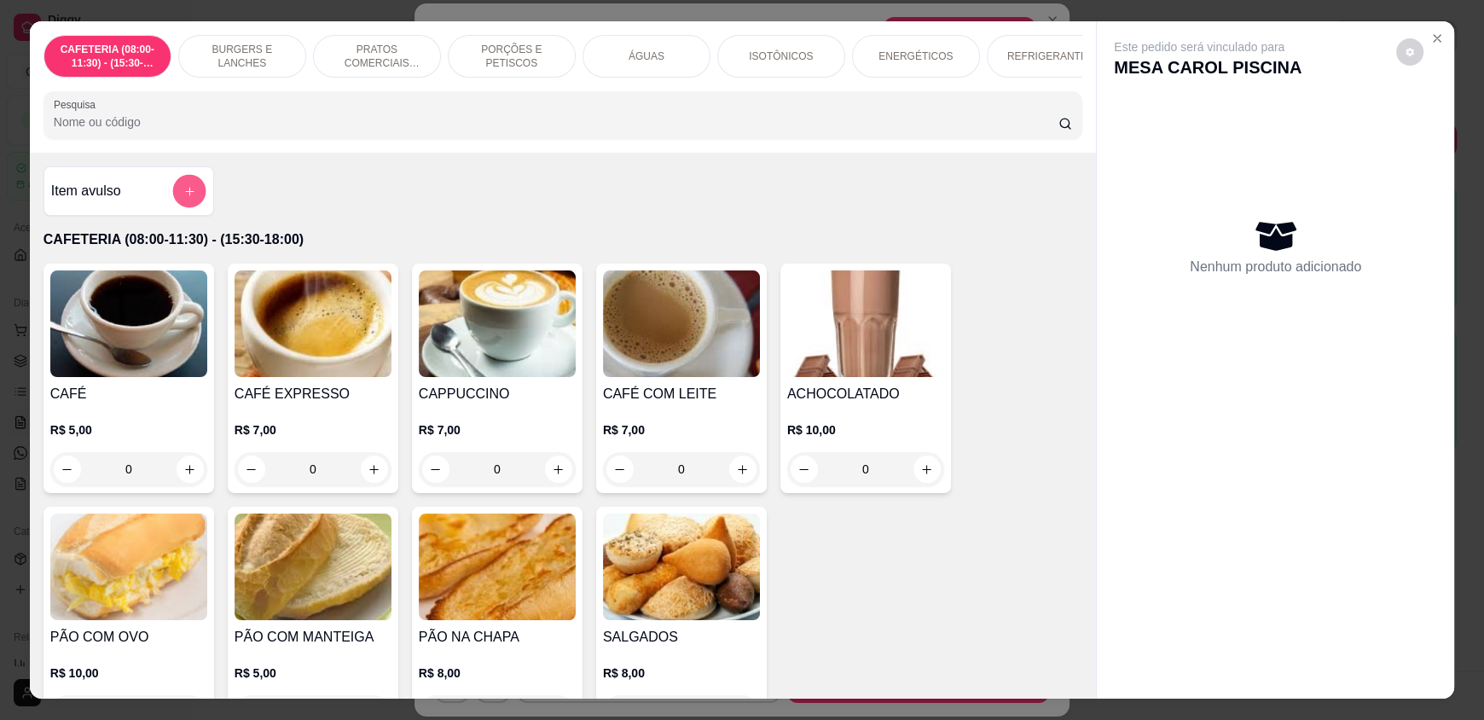
click at [183, 198] on icon "add-separate-item" at bounding box center [189, 191] width 13 height 13
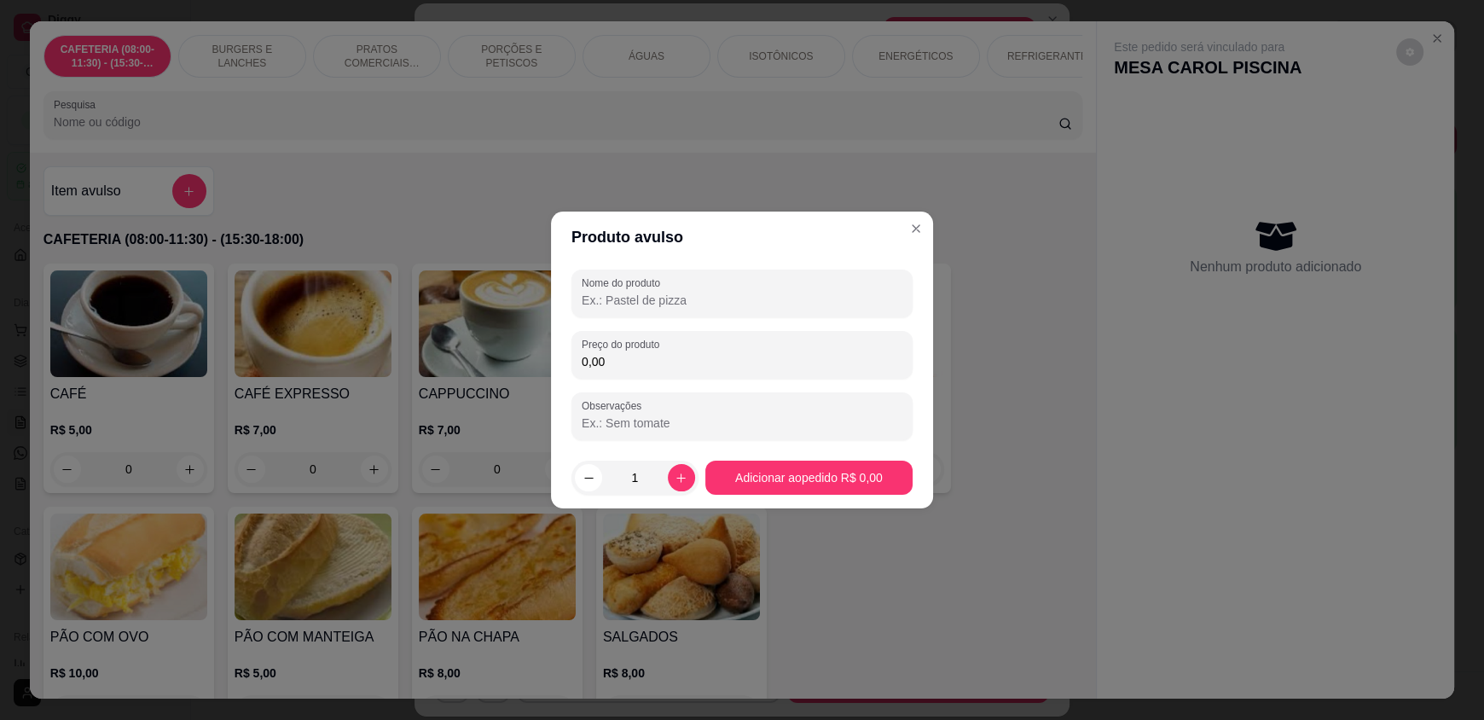
click at [707, 300] on input "Nome do produto" at bounding box center [742, 300] width 321 height 17
type input "CARBOGEL"
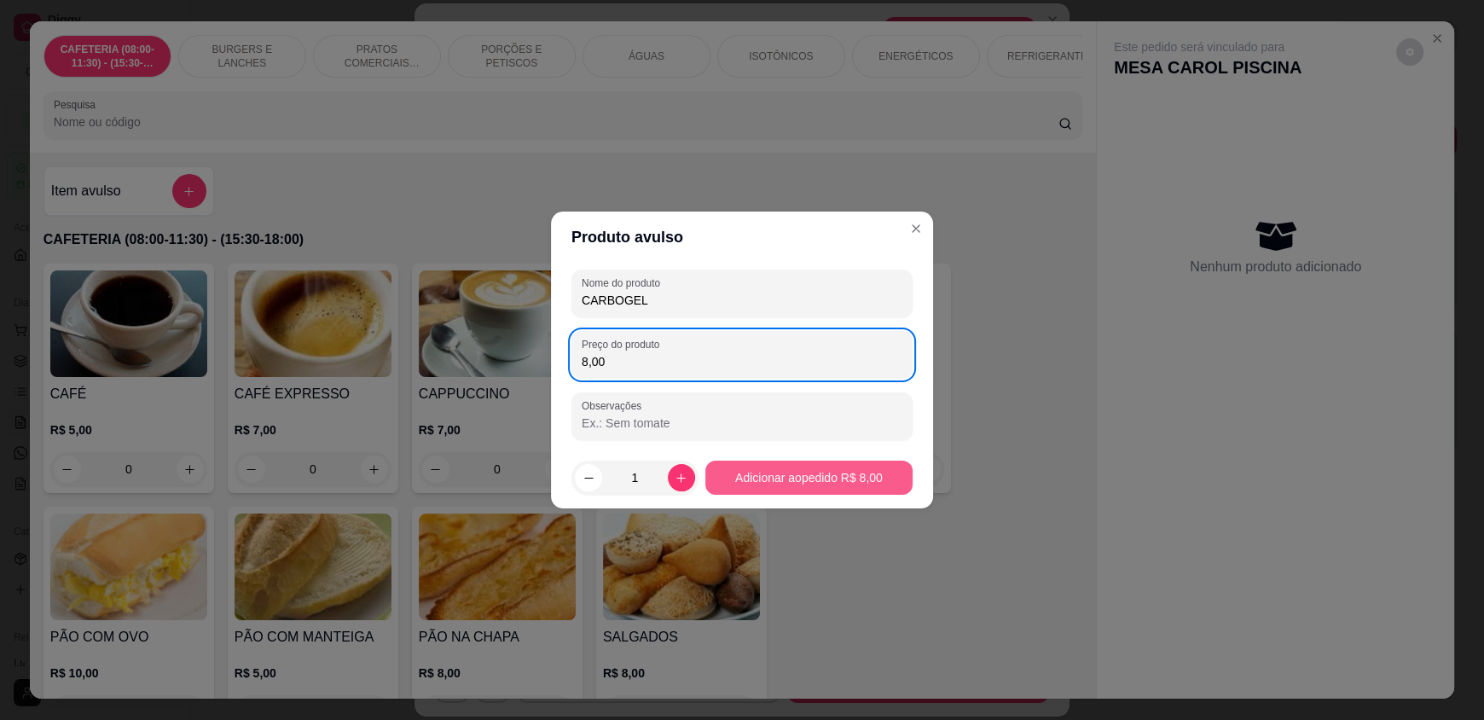
type input "8,00"
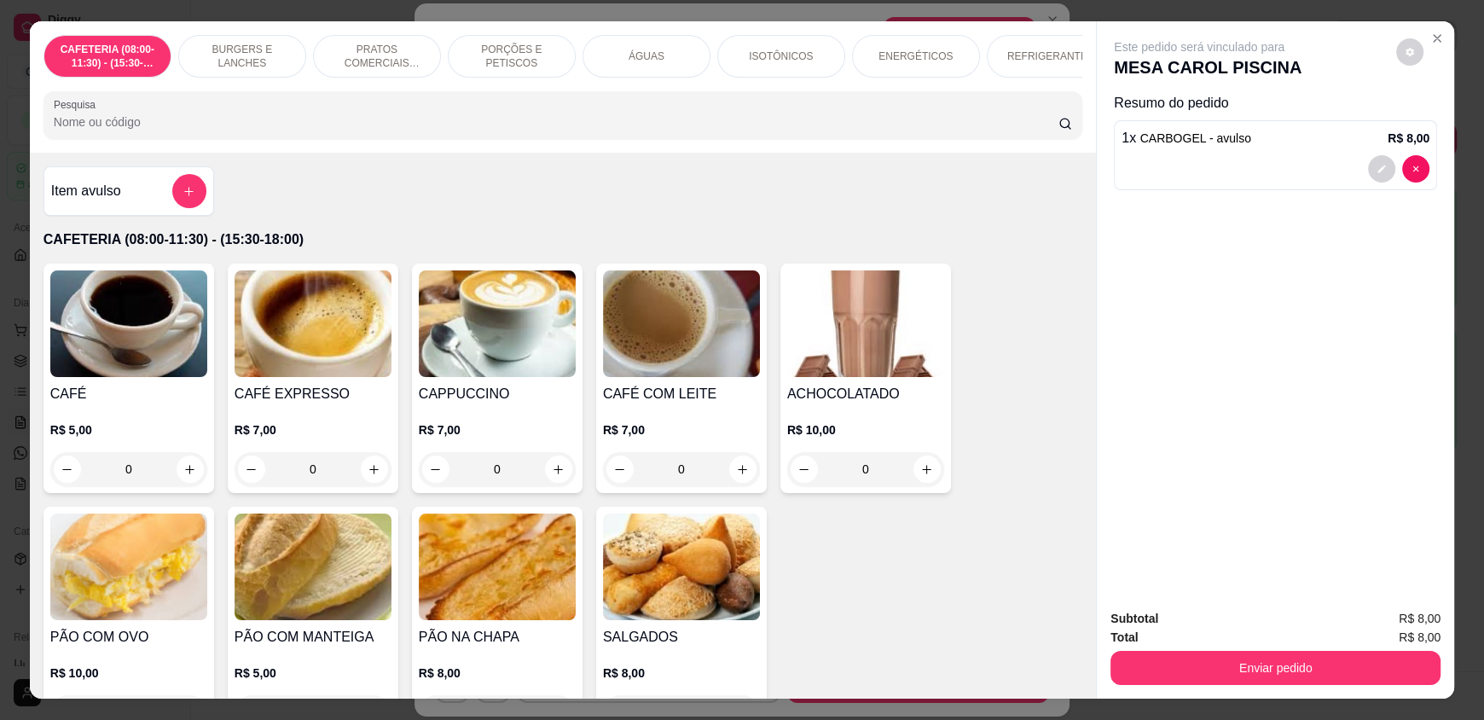
click at [241, 131] on input "Pesquisa" at bounding box center [557, 121] width 1006 height 17
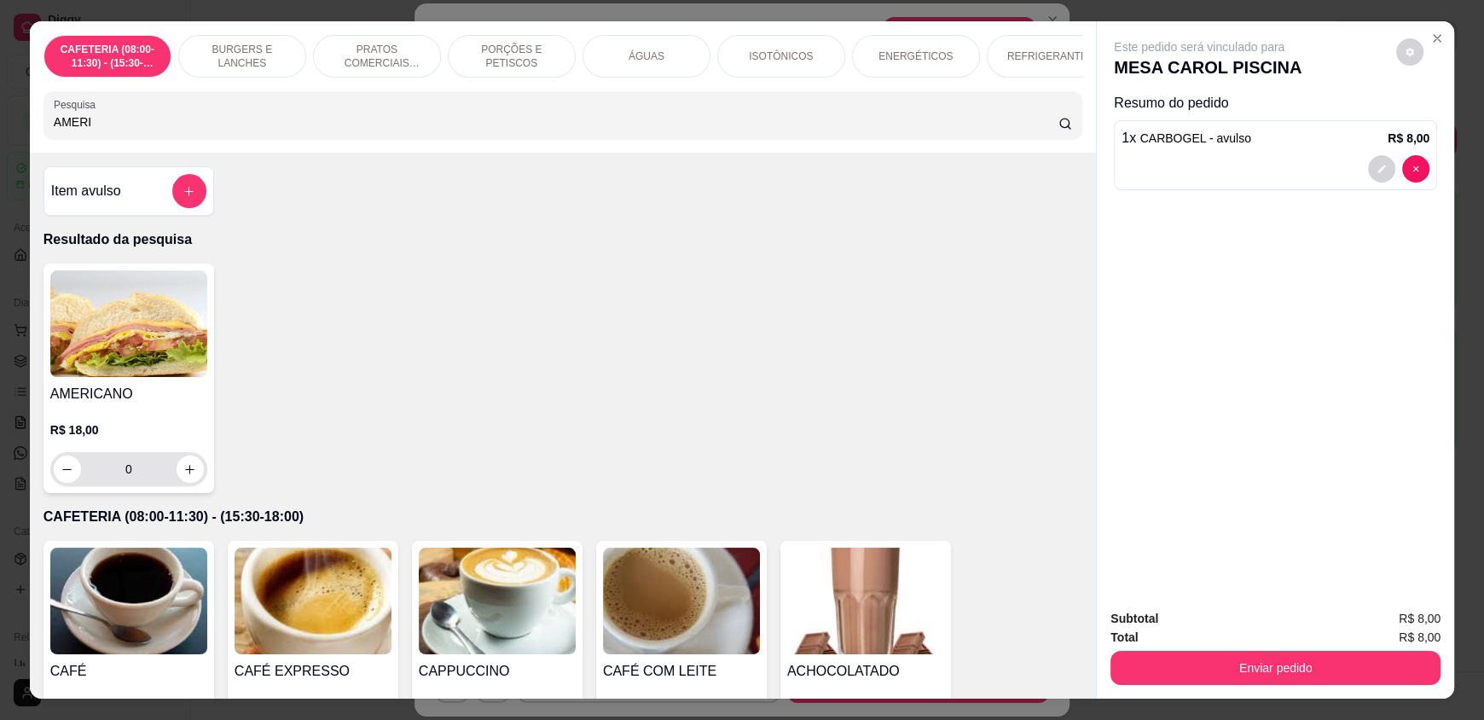
type input "AMERI"
click at [177, 479] on button "increase-product-quantity" at bounding box center [190, 469] width 26 height 26
type input "1"
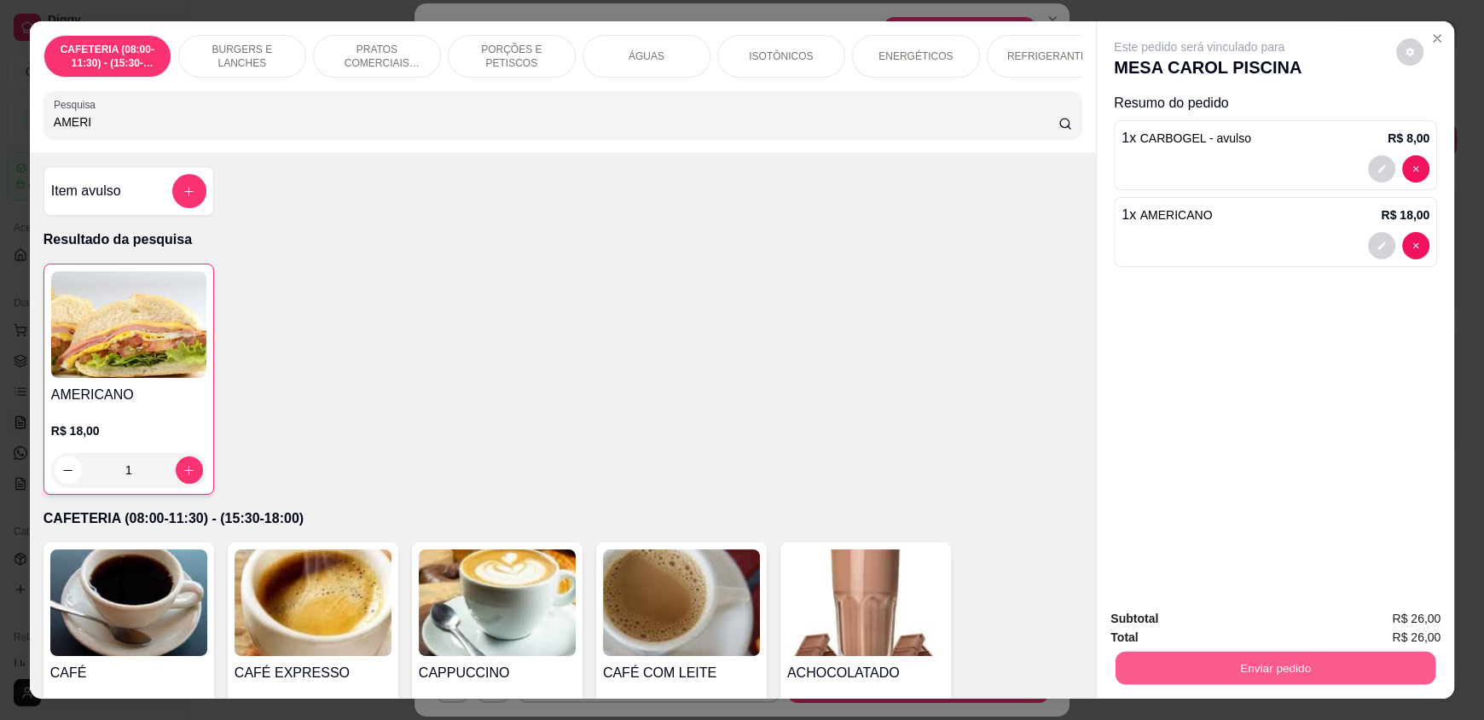
click at [1182, 659] on button "Enviar pedido" at bounding box center [1276, 667] width 320 height 33
click at [1385, 641] on button "Enviar pedido" at bounding box center [1397, 626] width 94 height 32
